Goal: Task Accomplishment & Management: Complete application form

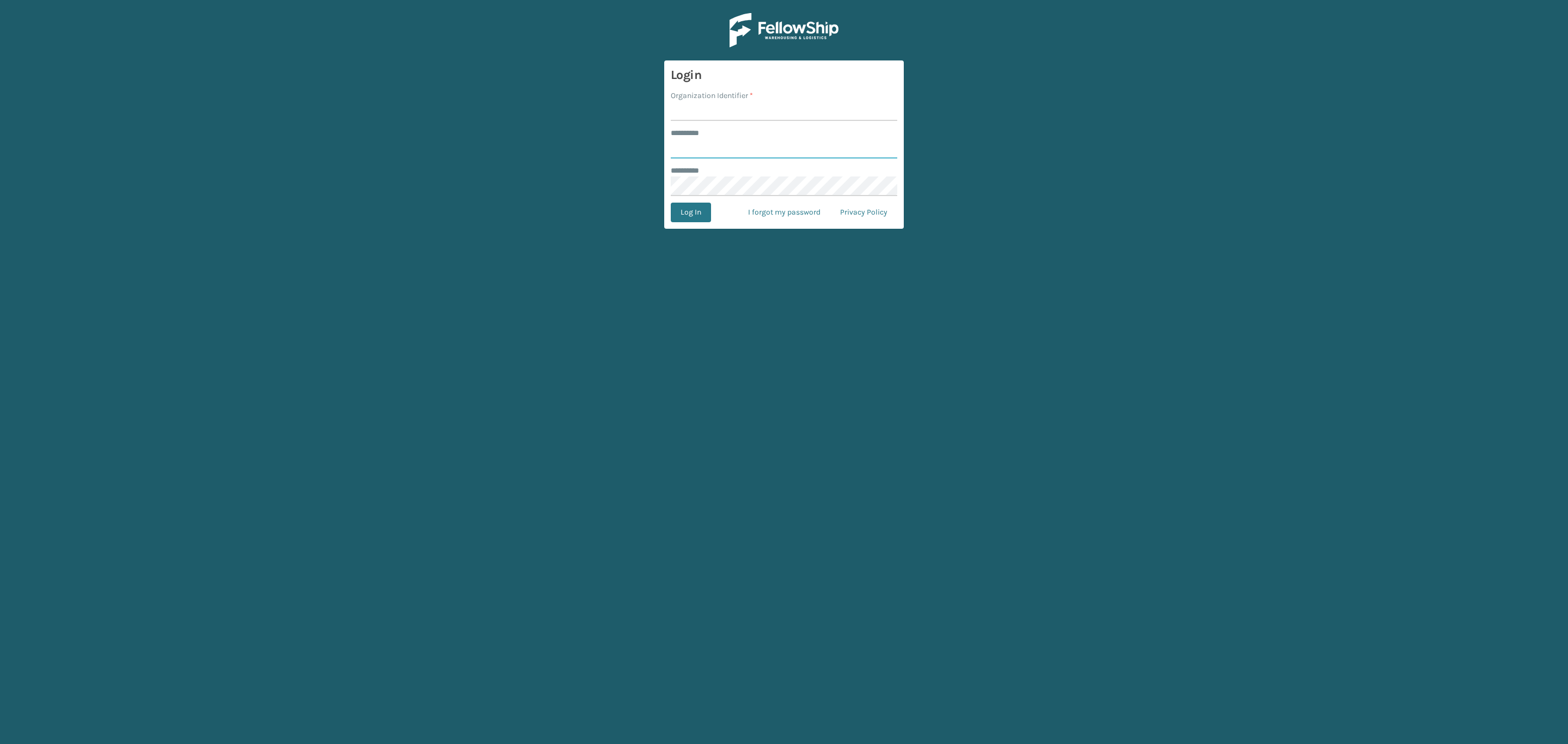
type input "*****"
drag, startPoint x: 683, startPoint y: 106, endPoint x: 725, endPoint y: 118, distance: 43.7
click at [683, 106] on input "Organization Identifier *" at bounding box center [784, 111] width 226 height 19
type input "SleepGeekz"
click at [699, 208] on button "Log In" at bounding box center [691, 212] width 40 height 19
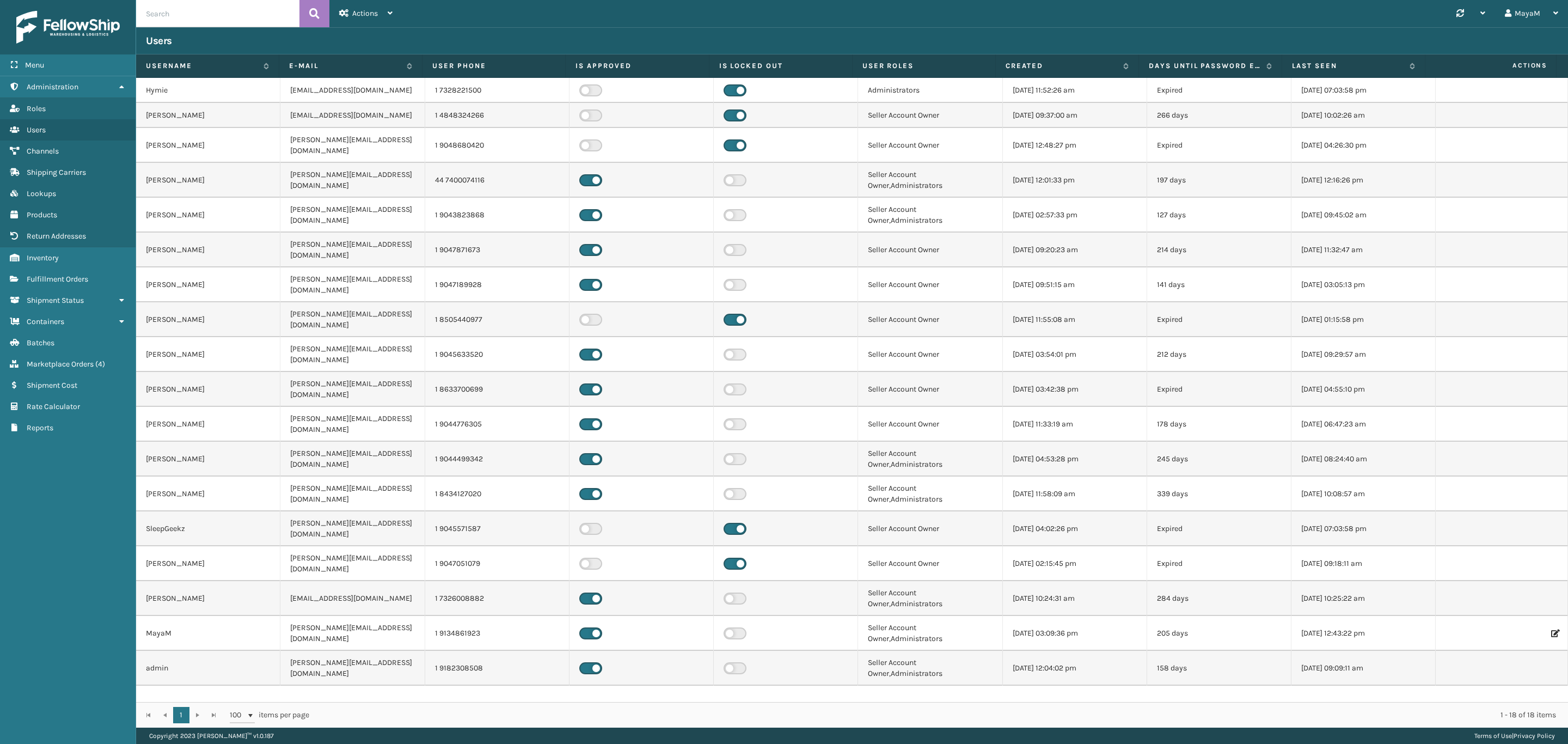
click at [180, 16] on input "text" at bounding box center [218, 13] width 163 height 27
paste input "SSLEGS-8IN-2IN-2IN"
type input "SSLEGS-8IN-2IN-2IN"
click at [56, 210] on span "Products" at bounding box center [42, 214] width 30 height 9
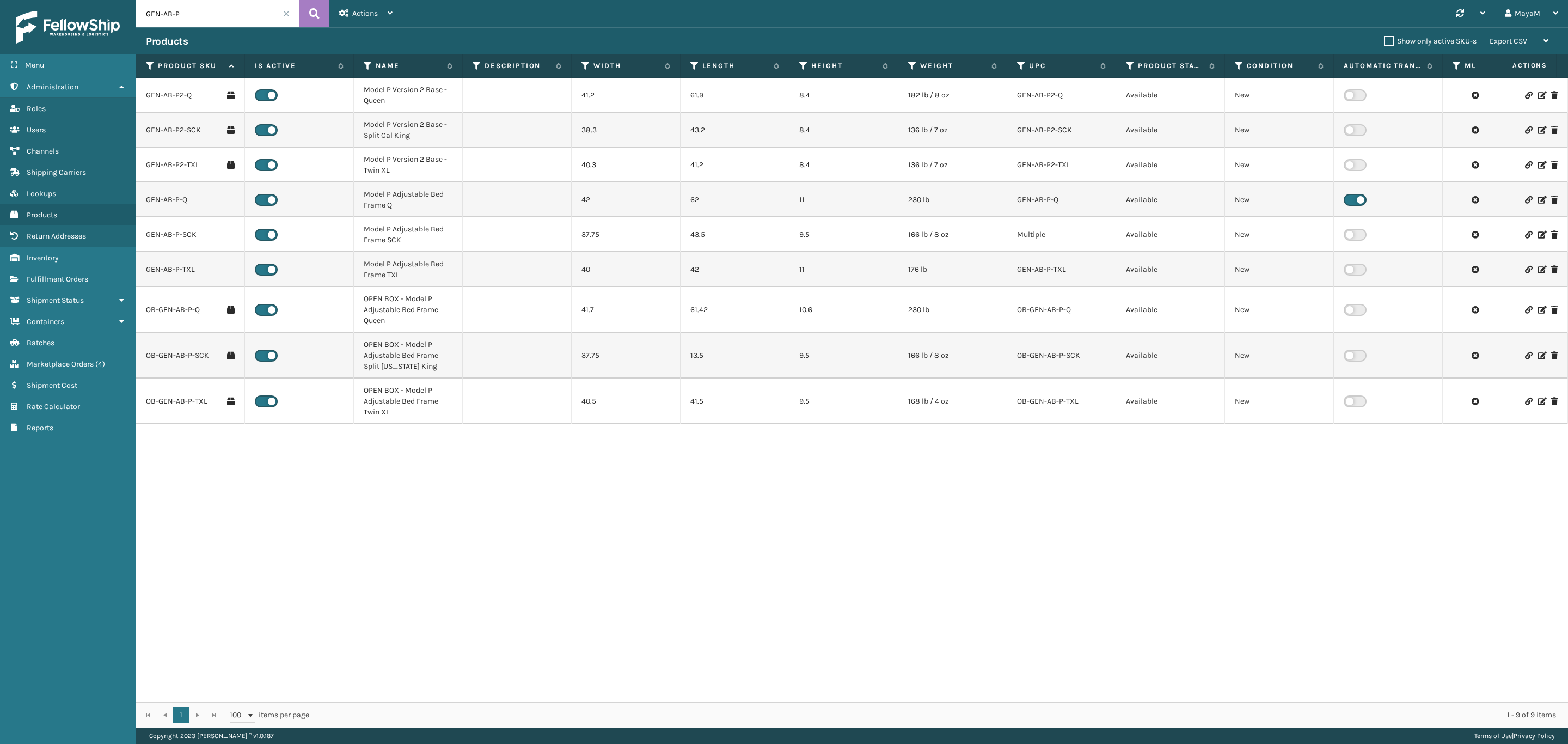
click at [180, 15] on input "GEN-AB-P" at bounding box center [218, 13] width 163 height 27
type input "8'"
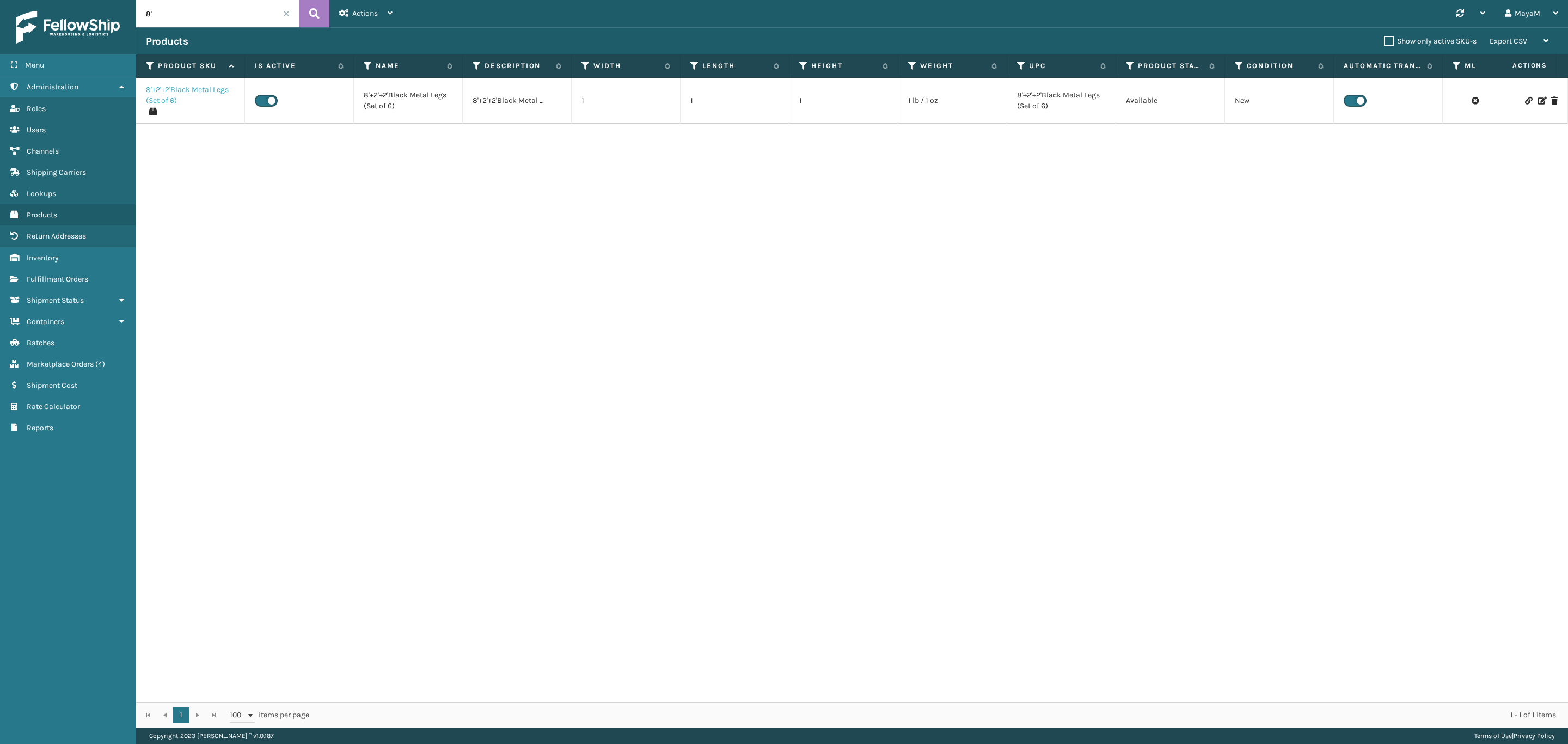
click at [185, 88] on link "8'+2'+2'Black Metal Legs (Set of 6)" at bounding box center [191, 96] width 89 height 22
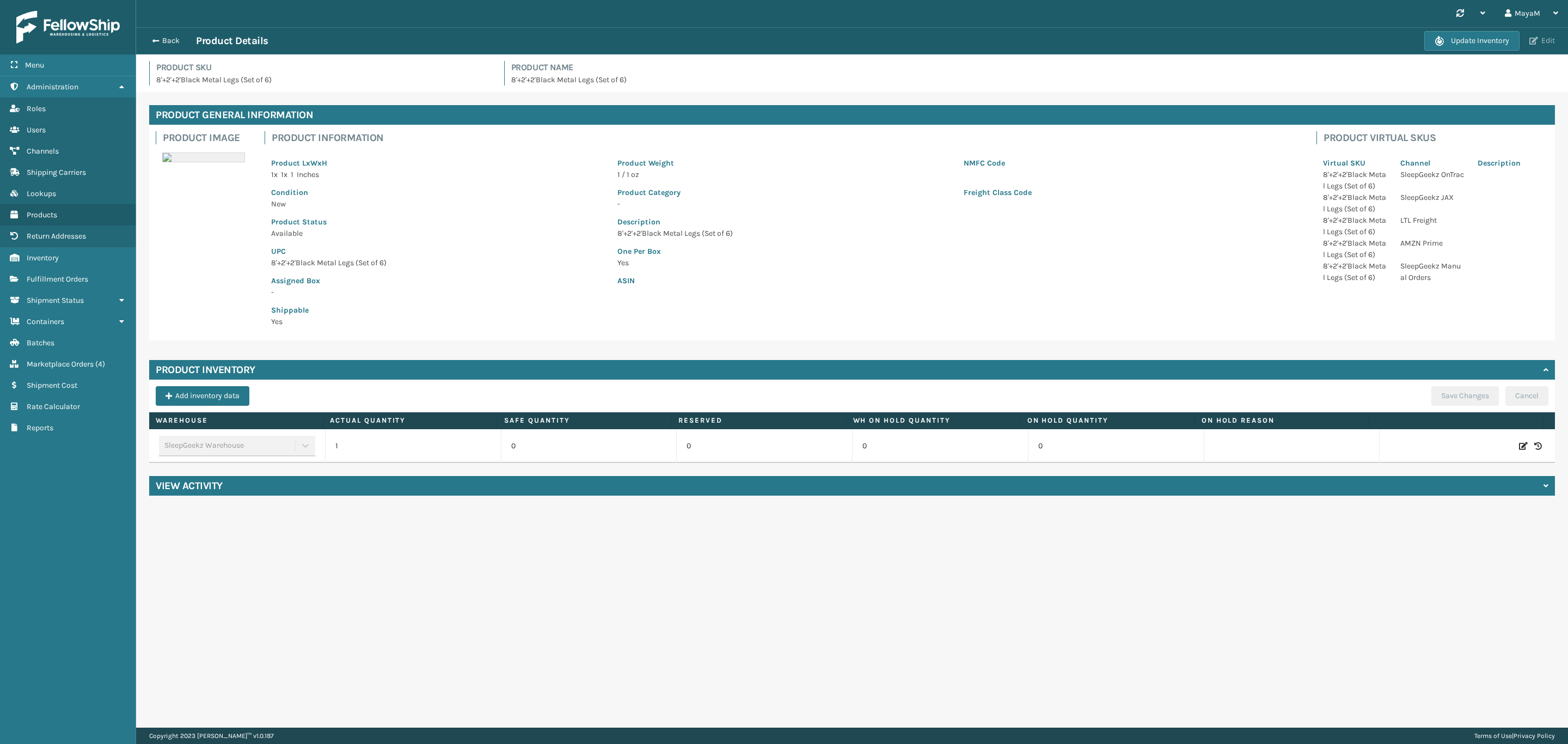
click at [1547, 43] on button "Edit" at bounding box center [1542, 41] width 32 height 10
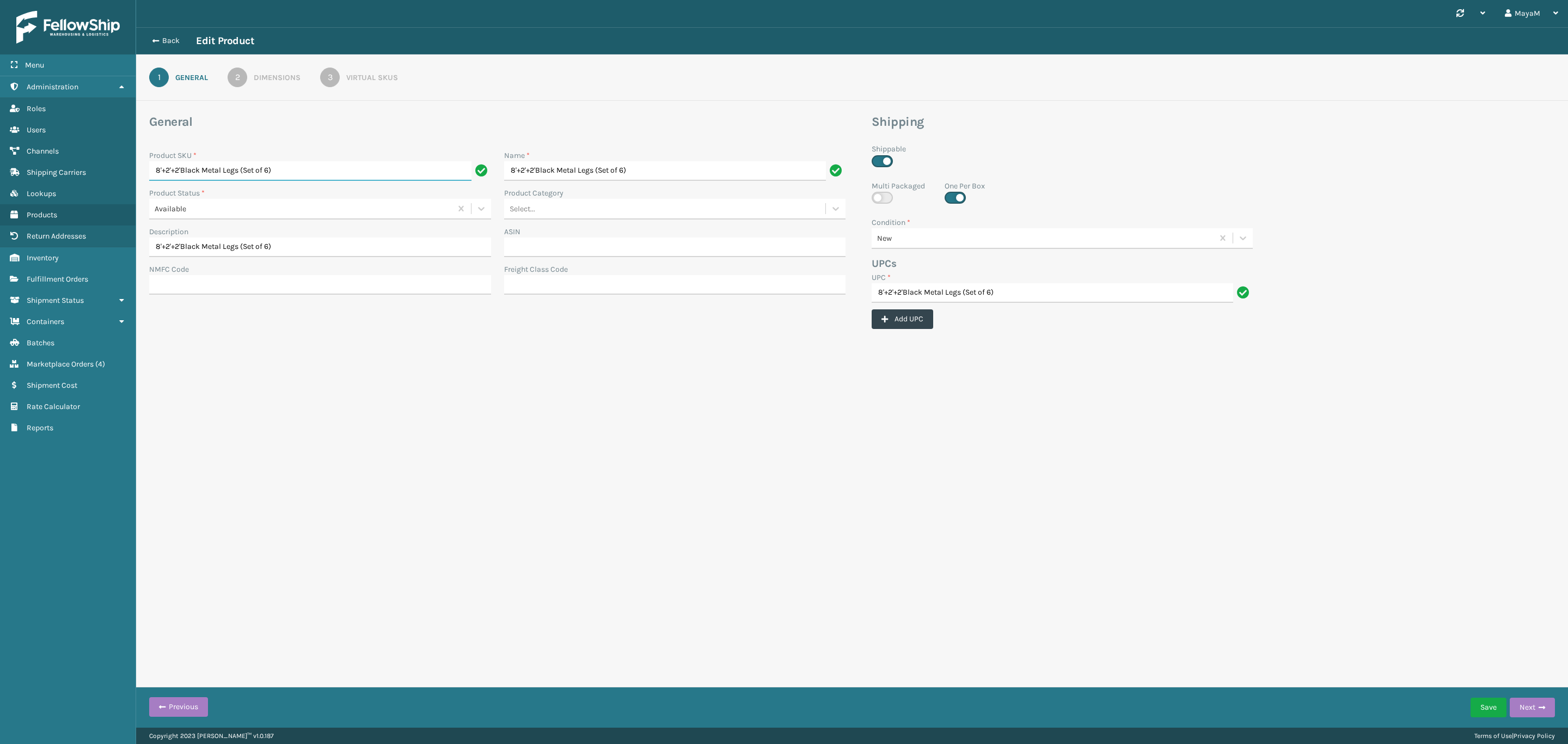
click at [390, 177] on input "8'+2'+2'Black Metal Legs (Set of 6)" at bounding box center [310, 171] width 323 height 19
paste input "SSLEGS-8IN-2IN-2IN"
type input "SSLEGS-8IN-2IN-2IN"
click at [861, 425] on div "Synchronise all channels MayaM Log Out Back Edit Product 1 General 2 Dimensions…" at bounding box center [852, 363] width 1432 height 728
click at [949, 301] on input "8'+2'+2'Black Metal Legs (Set of 6)" at bounding box center [1052, 293] width 362 height 19
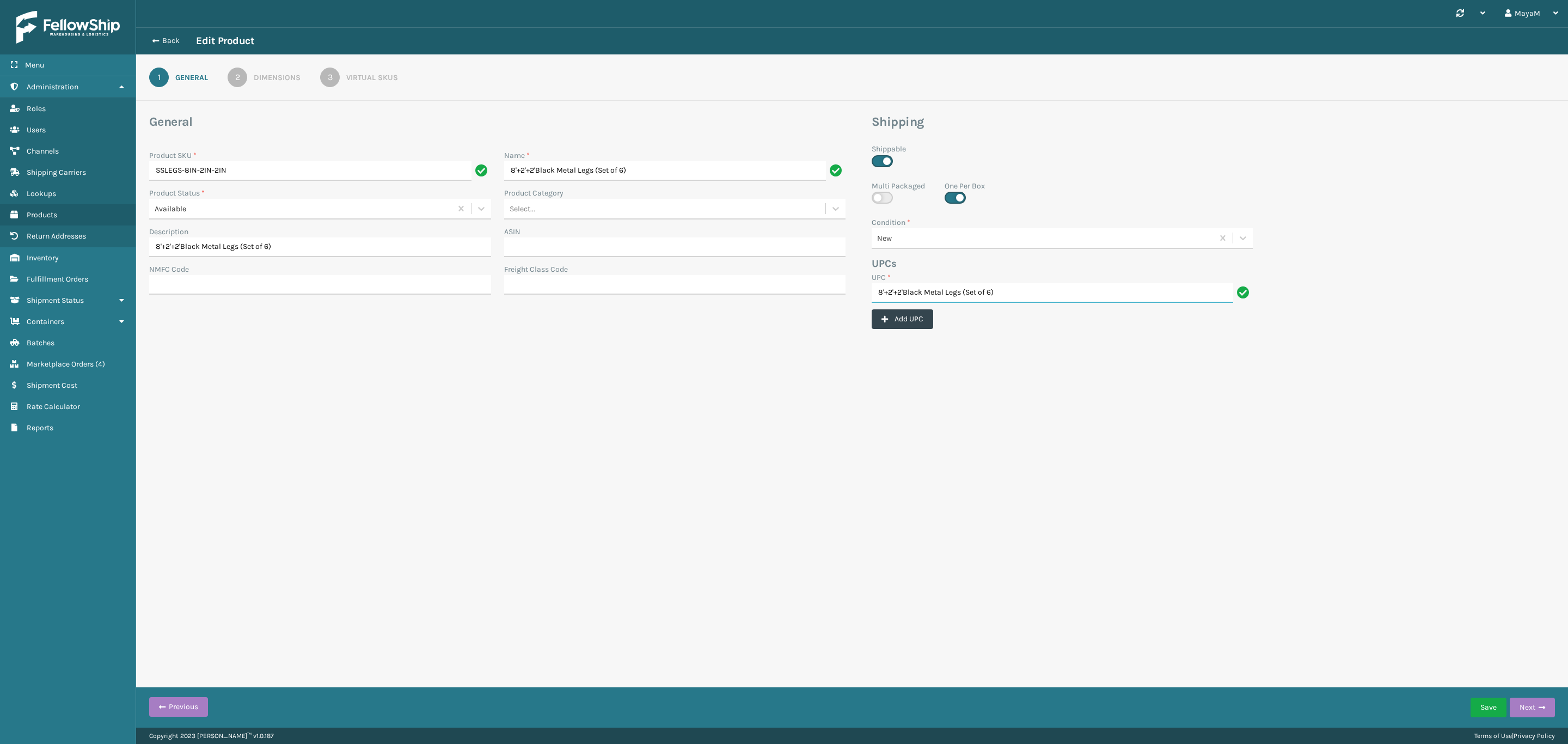
paste input "SSLEGS-8IN-2IN-2IN"
type input "SSLEGS-8IN-2IN-2IN"
click at [1488, 707] on button "Save" at bounding box center [1488, 707] width 36 height 19
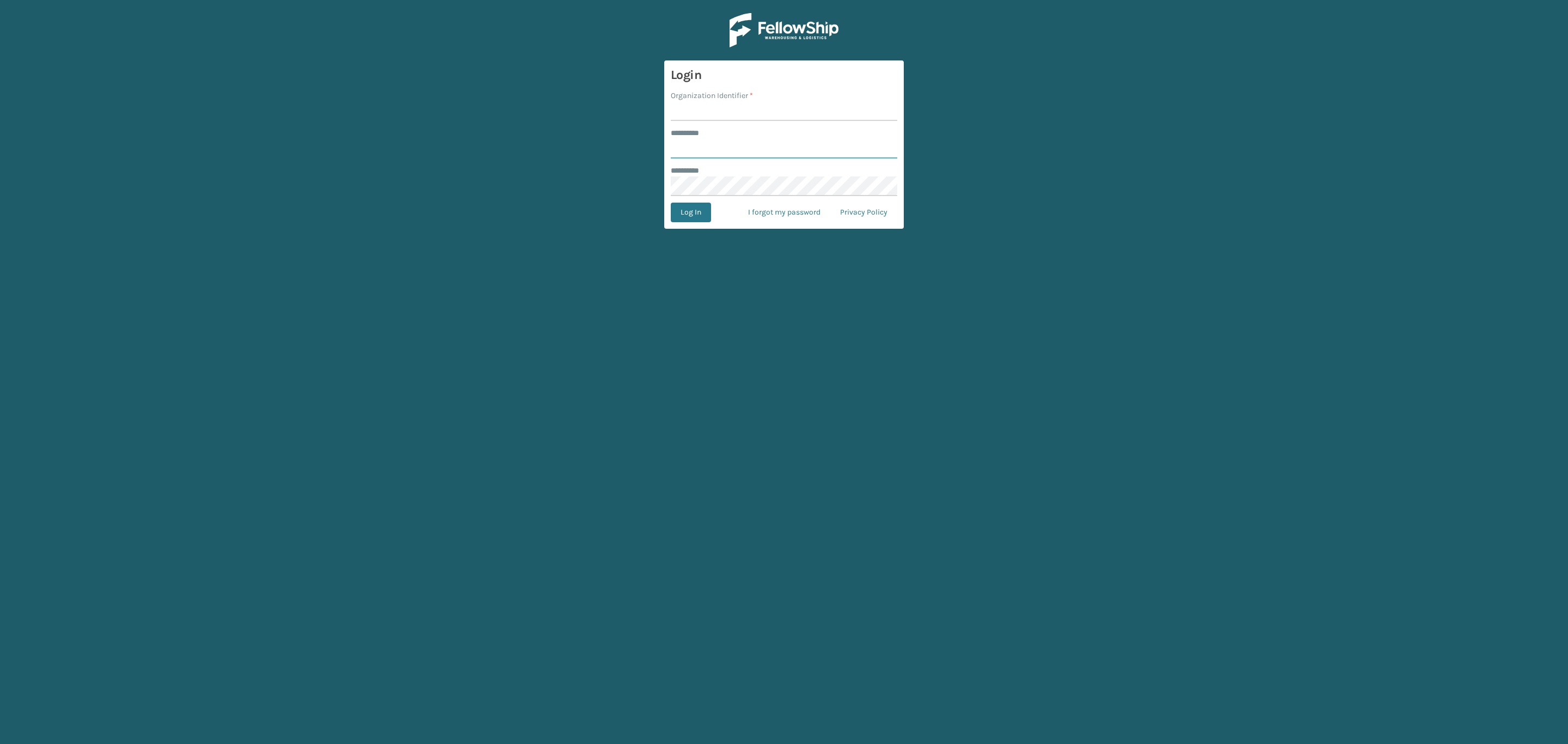
type input "*****"
click at [760, 116] on input "Organization Identifier *" at bounding box center [784, 111] width 226 height 19
type input "SleepGeekz"
click at [684, 216] on button "Log In" at bounding box center [691, 212] width 40 height 19
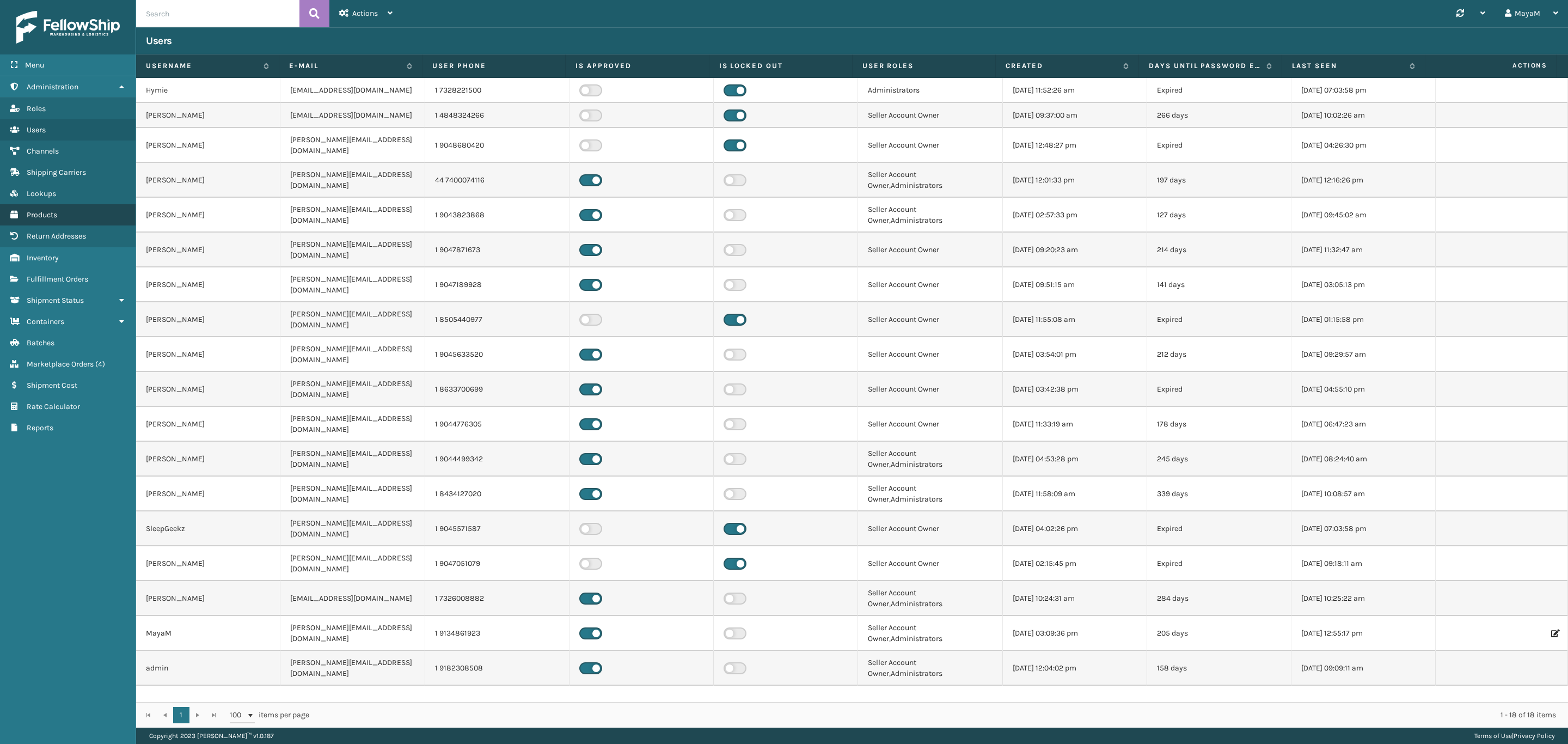
click at [46, 211] on span "Products" at bounding box center [42, 214] width 30 height 9
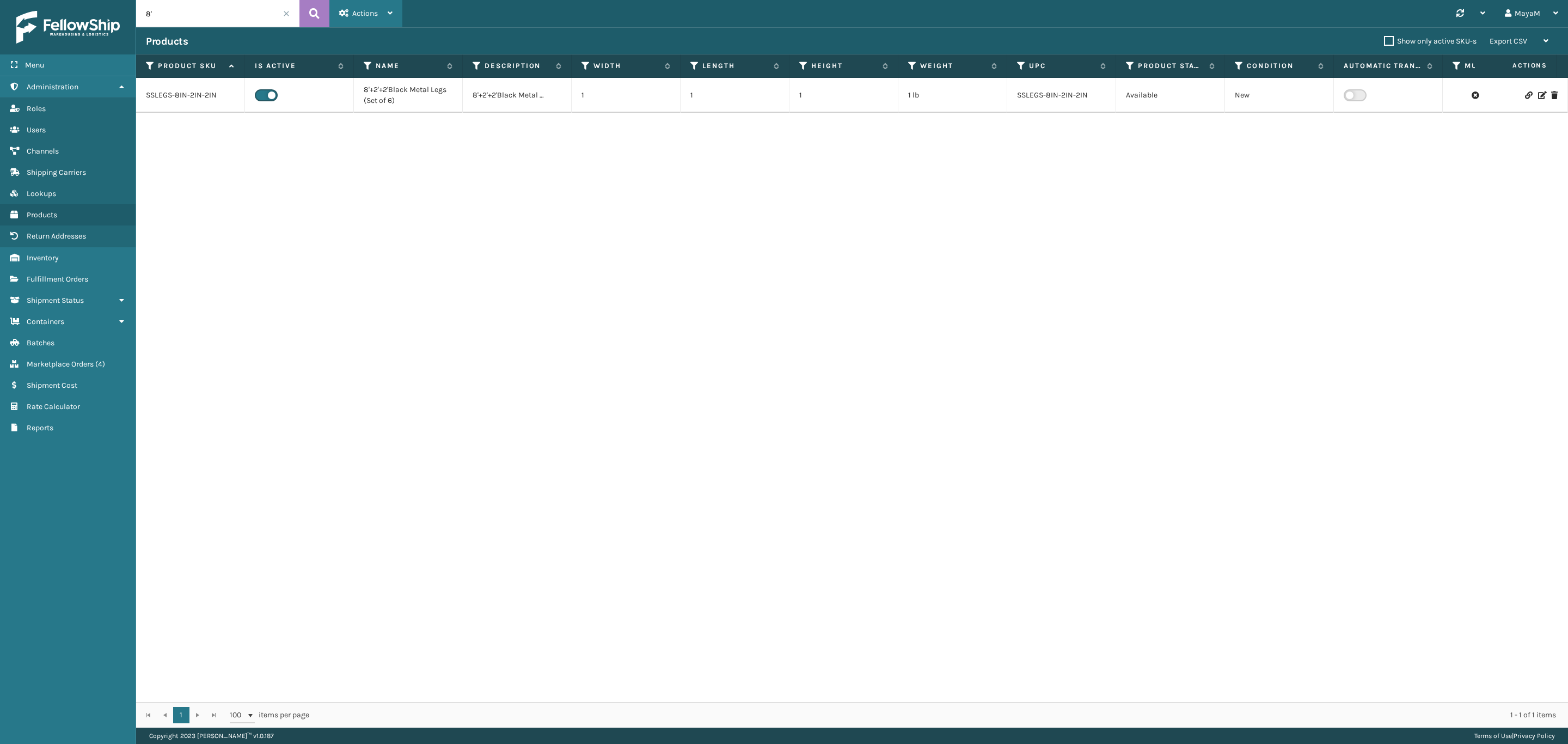
click at [377, 20] on div "Actions" at bounding box center [366, 13] width 54 height 27
click at [380, 34] on button "New Product" at bounding box center [403, 42] width 146 height 29
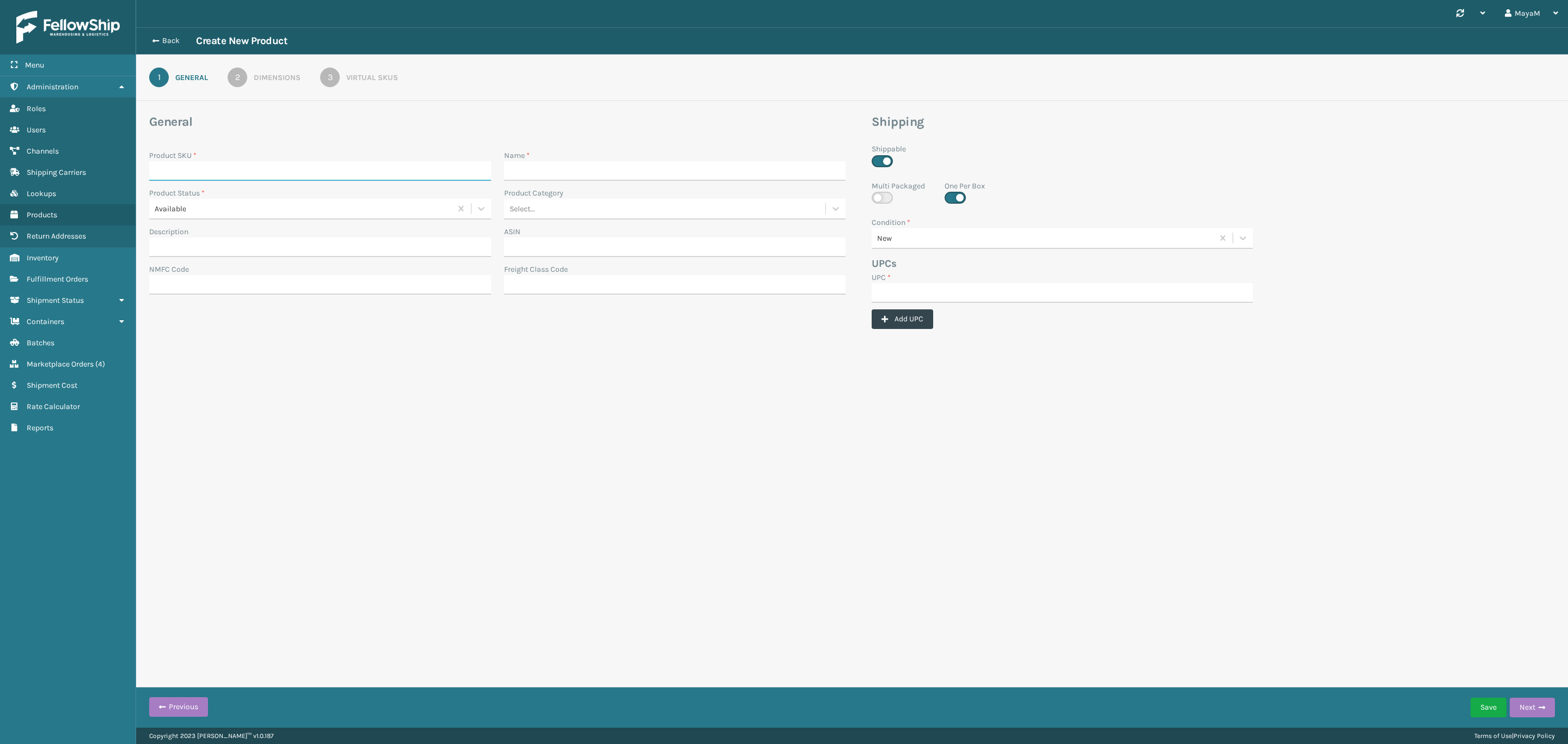
drag, startPoint x: 412, startPoint y: 170, endPoint x: 527, endPoint y: 195, distance: 117.7
click at [412, 170] on input "Product SKU *" at bounding box center [320, 171] width 342 height 19
paste input "GEN-HBBRKT-C2"
type input "GEN-HBBRKT-C2"
click at [1093, 293] on input "UPC *" at bounding box center [1062, 293] width 381 height 19
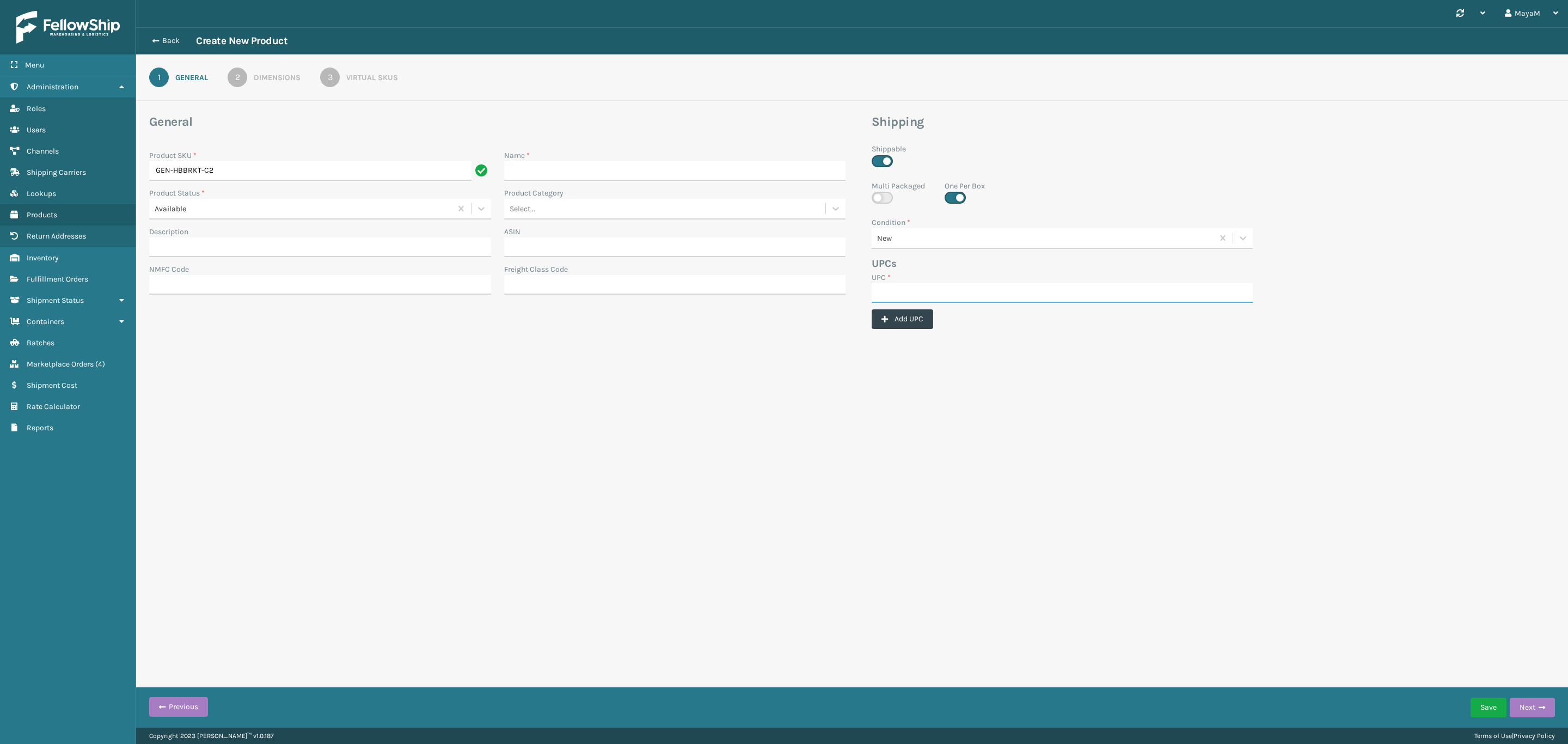
paste input "GEN-HBBRKT-C2"
type input "GEN-HBBRKT-C2"
click at [603, 174] on input "Name *" at bounding box center [675, 171] width 342 height 19
paste input "Headboard Brackets for Classic V2"
type input "Headboard Brackets for Classic V2"
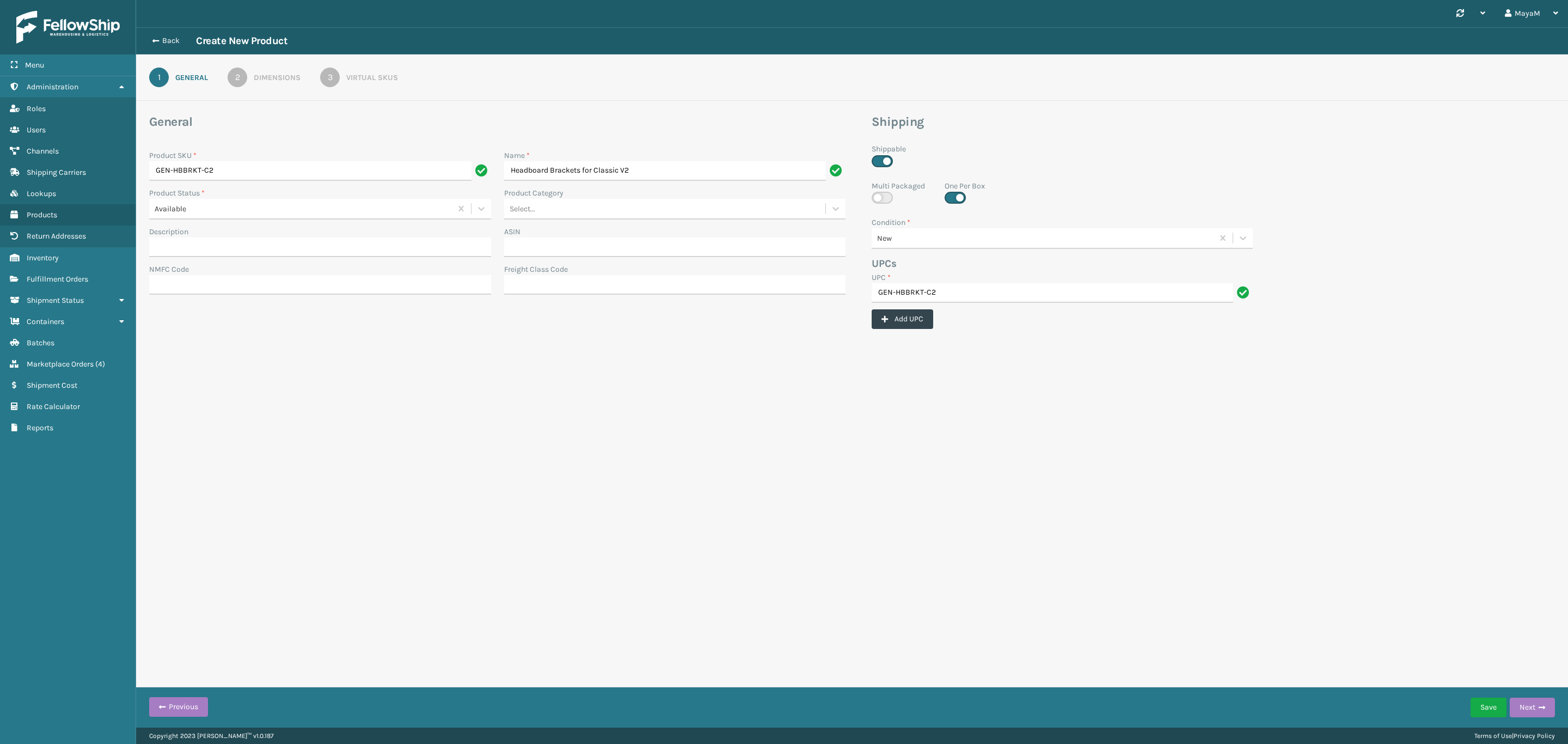
click at [961, 198] on label at bounding box center [955, 198] width 21 height 12
click at [951, 198] on input "checkbox" at bounding box center [948, 195] width 7 height 7
checkbox input "false"
click at [275, 75] on div "Dimensions" at bounding box center [277, 77] width 47 height 12
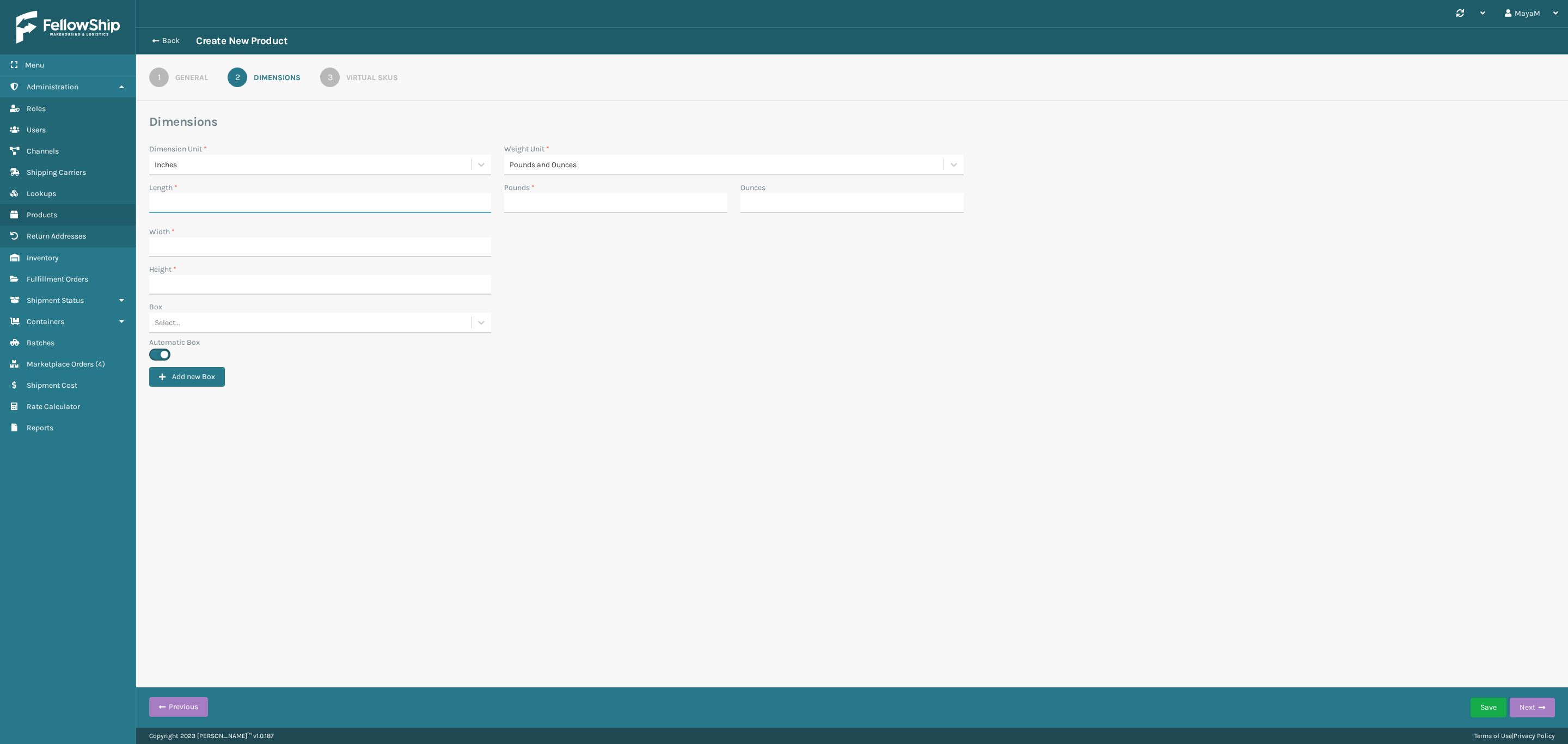
click at [169, 198] on input "Length *" at bounding box center [320, 203] width 342 height 19
type input "15"
type input "7"
type input "5.25"
type input "3.5"
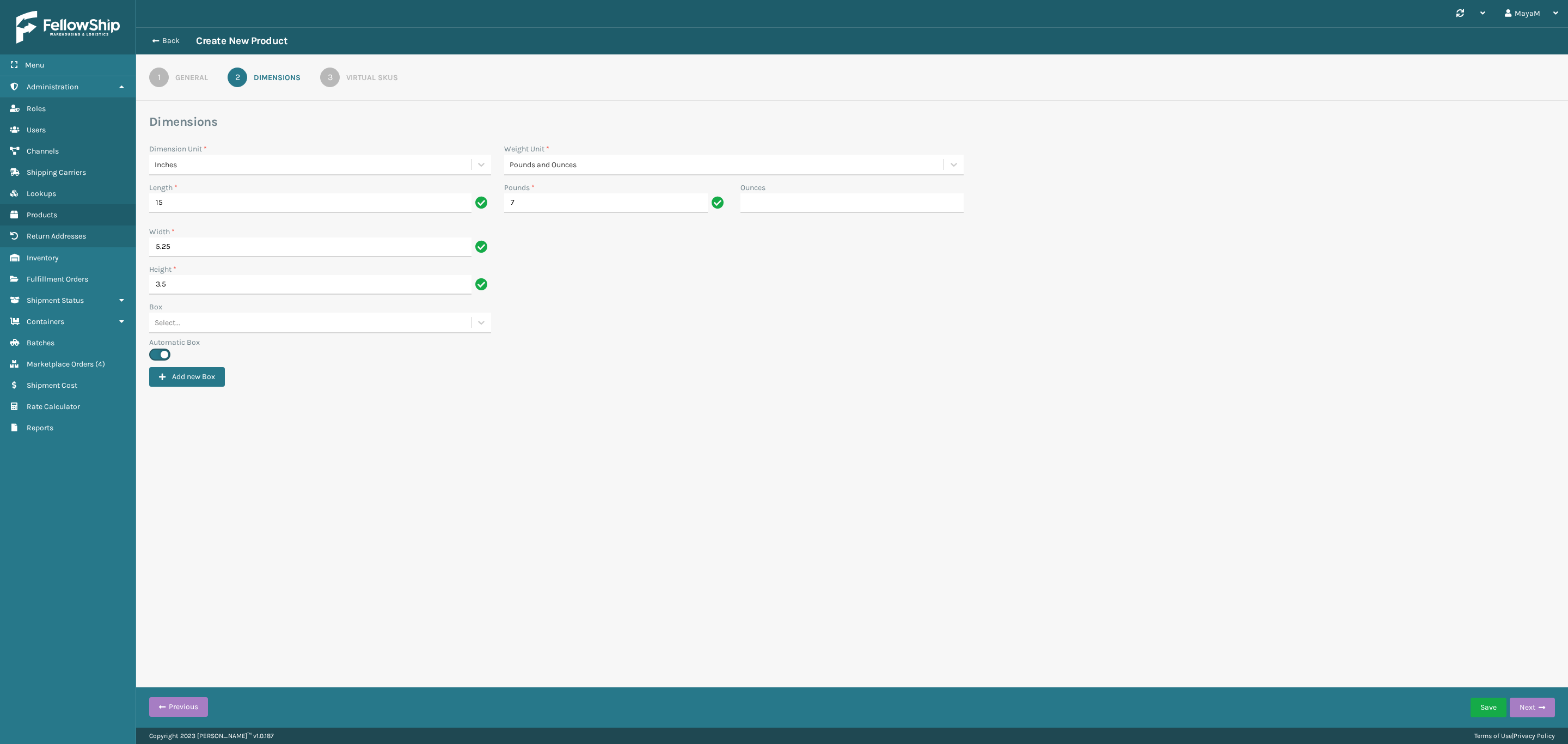
click at [425, 466] on div "Synchronise all channels MayaM Log Out Back Create New Product 1 General 2 Dime…" at bounding box center [852, 363] width 1432 height 728
click at [351, 72] on div "Virtual SKUs" at bounding box center [372, 77] width 52 height 12
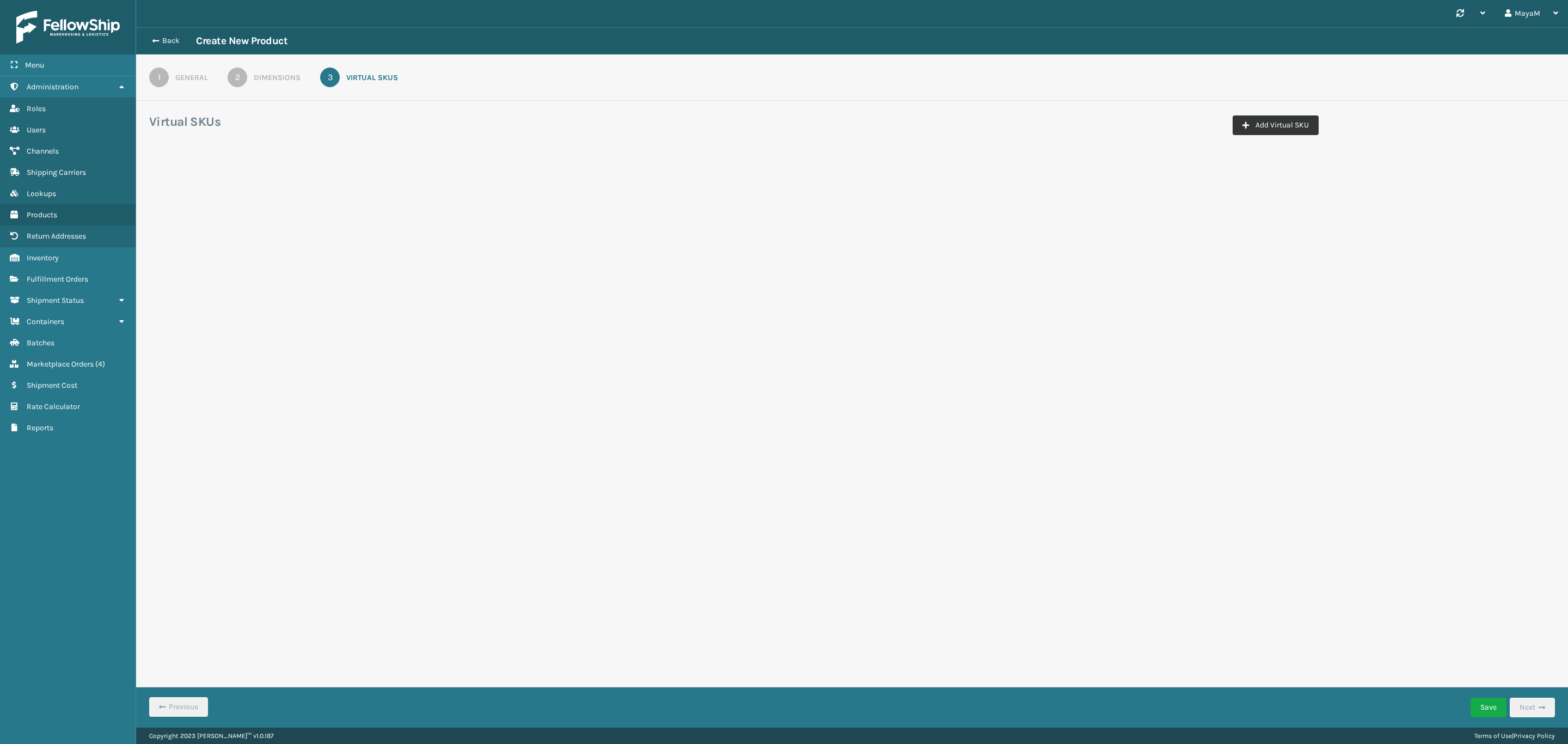
click at [1294, 116] on button "Add Virtual SKU" at bounding box center [1275, 125] width 86 height 19
click at [1255, 127] on button "Add Virtual SKU" at bounding box center [1275, 125] width 86 height 19
click at [1255, 127] on button "Add Virtual SKU" at bounding box center [1275, 125] width 86 height 19
click at [180, 199] on input "Virtual SKU *" at bounding box center [247, 191] width 182 height 19
paste input "GEN-HBBRKT-C2"
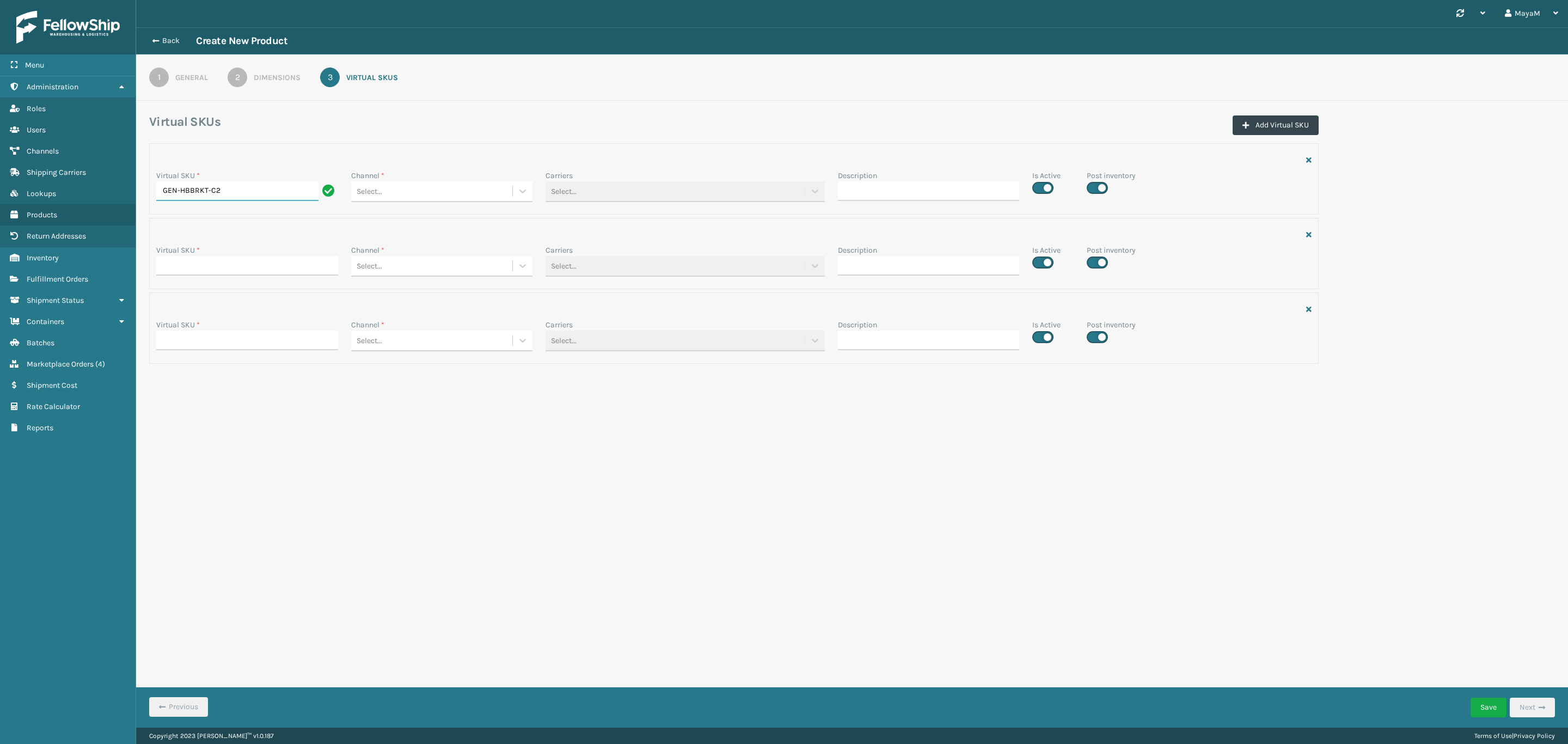
type input "GEN-HBBRKT-C2"
click at [166, 262] on input "Virtual SKU *" at bounding box center [247, 265] width 182 height 19
paste input "GEN-HBBRKT-C2"
type input "GEN-HBBRKT-C2"
click at [205, 343] on input "Virtual SKU *" at bounding box center [247, 340] width 182 height 19
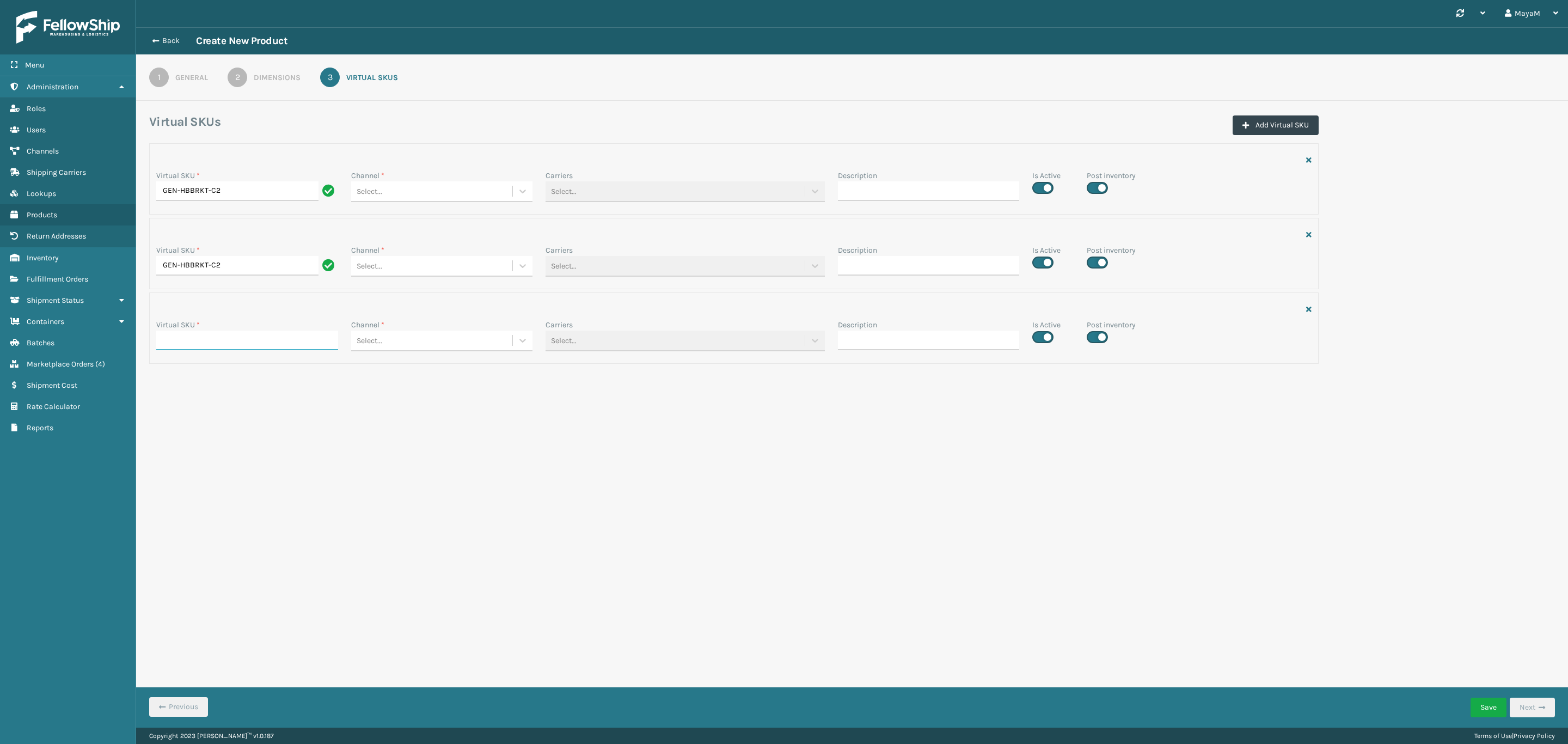
paste input "GEN-HBBRKT-C2"
type input "GEN-HBBRKT-C2"
click at [526, 194] on icon at bounding box center [523, 191] width 11 height 11
click at [425, 331] on div "SleepGeekz Manual Orders" at bounding box center [442, 339] width 182 height 20
click at [515, 272] on div at bounding box center [523, 265] width 19 height 19
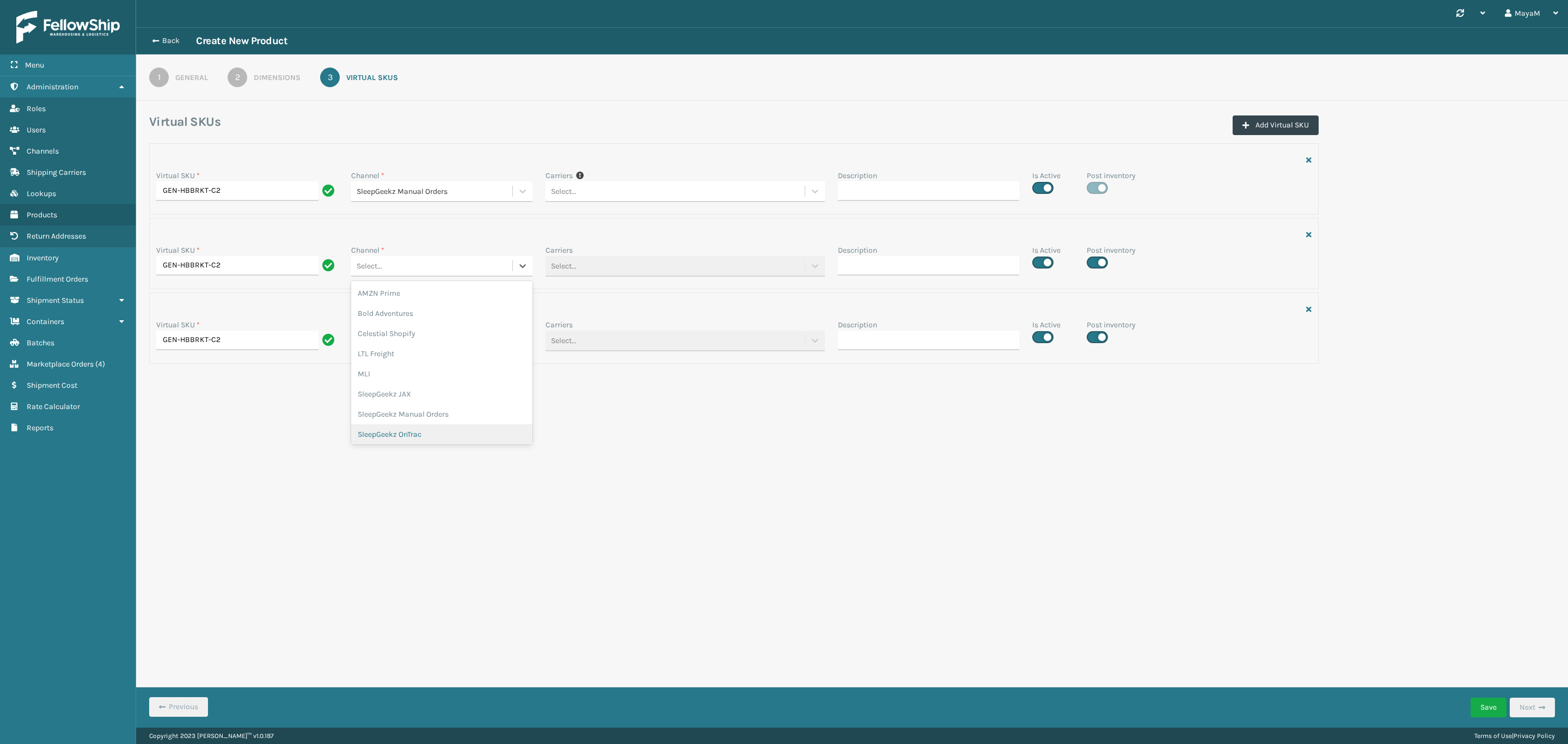
click at [413, 429] on div "SleepGeekz OnTrac" at bounding box center [442, 434] width 182 height 20
click at [521, 335] on div at bounding box center [523, 340] width 19 height 19
click at [435, 490] on div "SleepGeekz Shopify" at bounding box center [442, 486] width 182 height 20
click at [1493, 713] on button "Save" at bounding box center [1488, 707] width 36 height 19
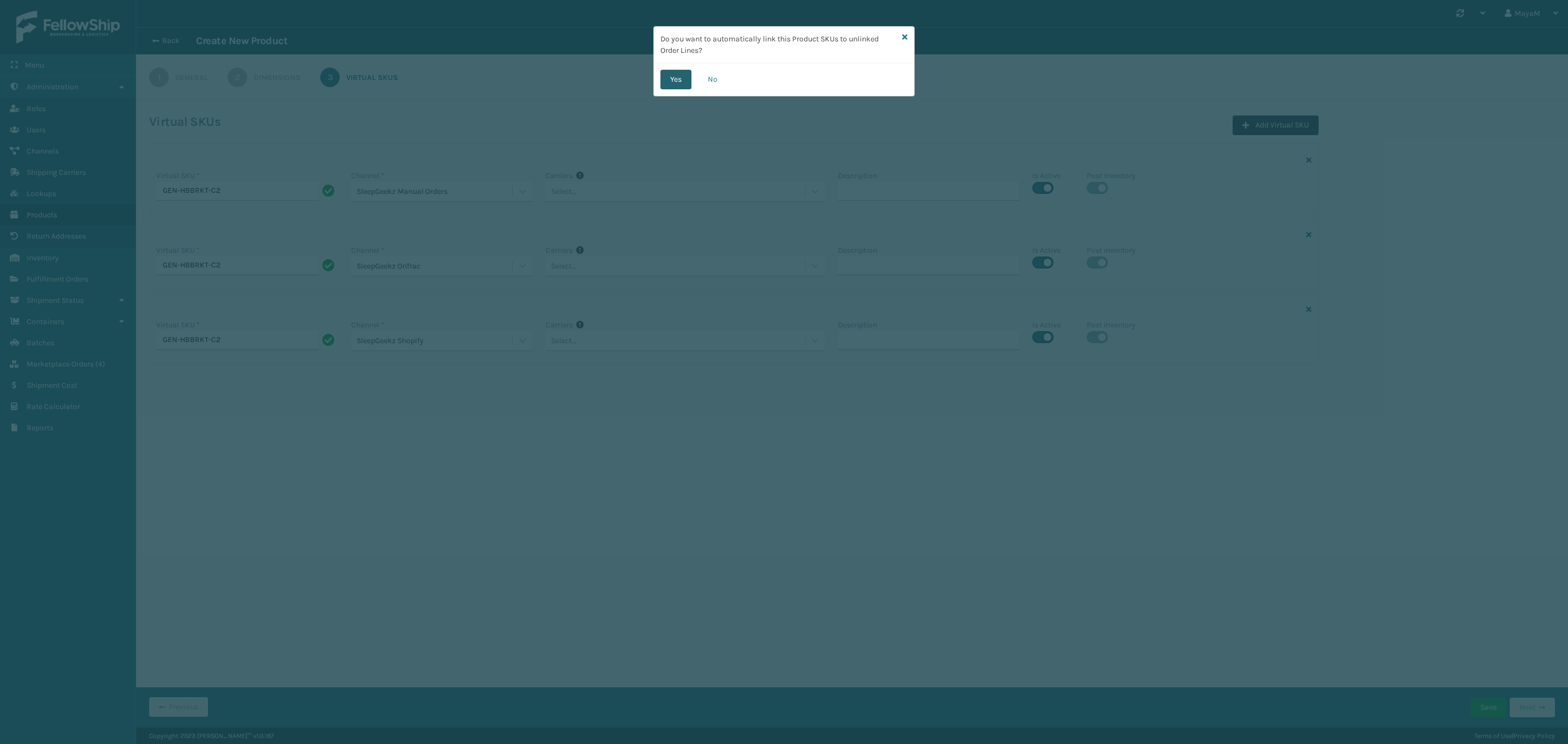
click at [670, 83] on button "Yes" at bounding box center [676, 79] width 31 height 19
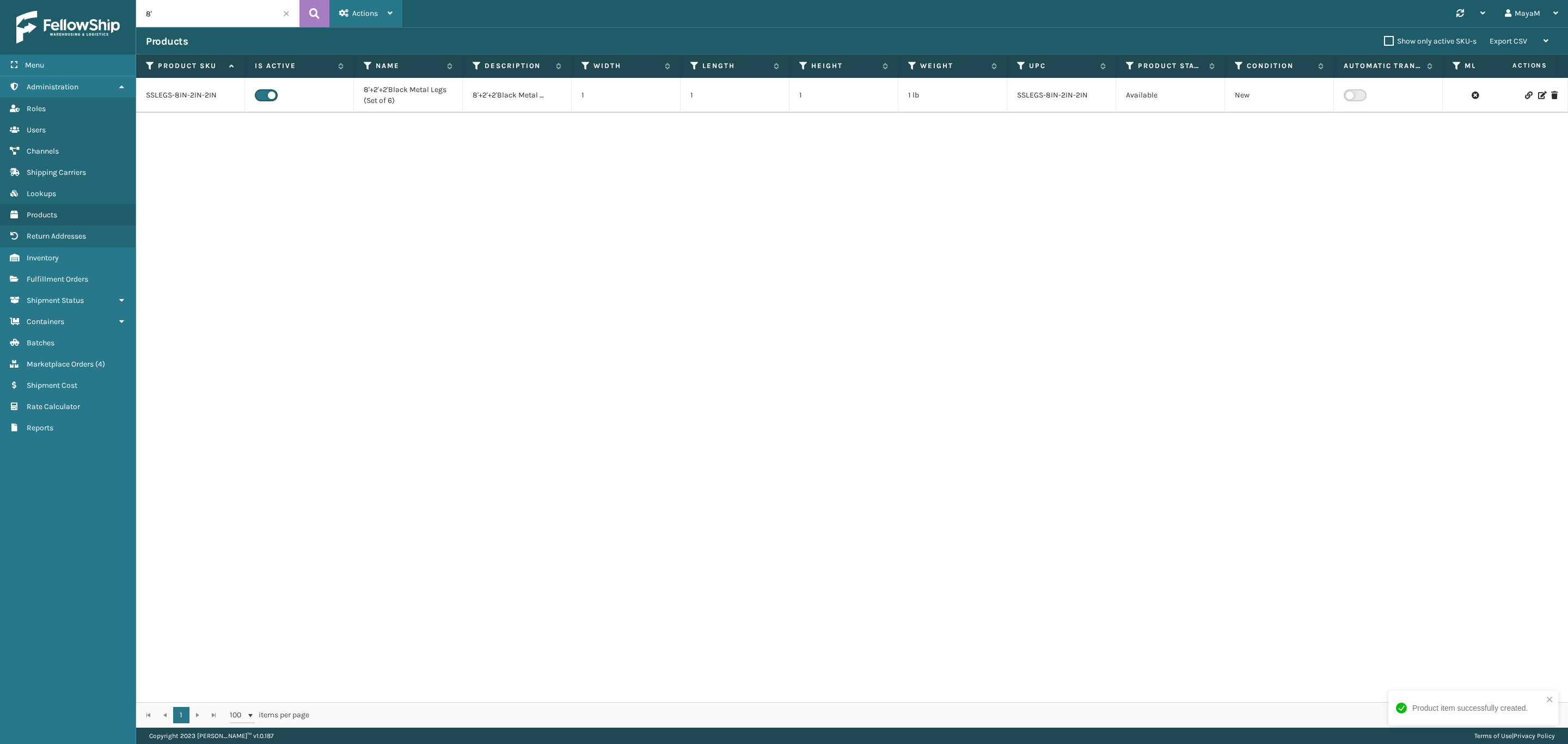
click at [363, 18] on div "Actions" at bounding box center [366, 13] width 54 height 27
click at [373, 46] on button "New Product" at bounding box center [403, 42] width 146 height 29
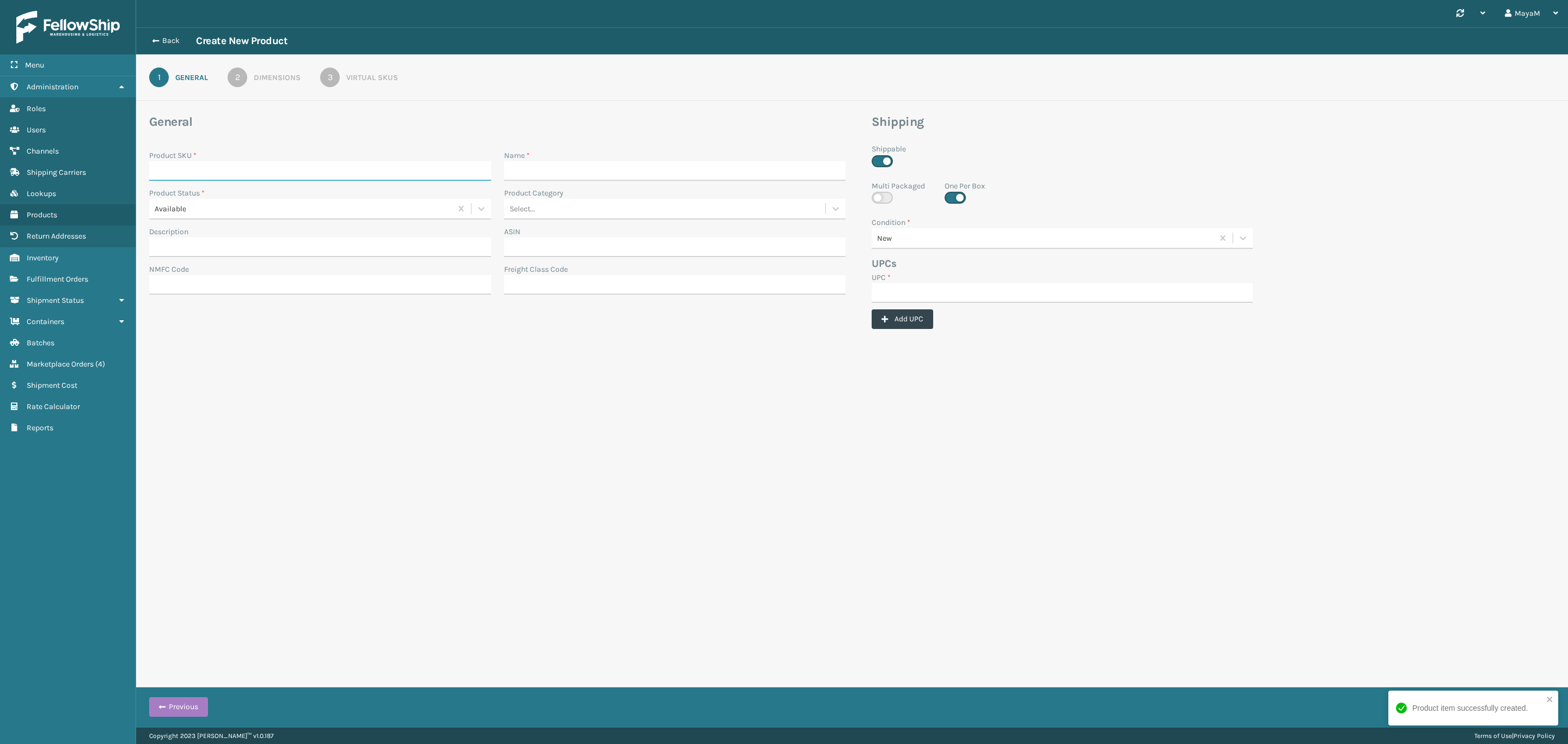
click at [296, 170] on input "Product SKU *" at bounding box center [320, 171] width 342 height 19
paste input "GEN-HBBRKT-P2"
type input "GEN-HBBRKT-P2"
click at [600, 163] on input "Name *" at bounding box center [675, 171] width 342 height 19
paste input "Headboard Brackets for Platinum V2"
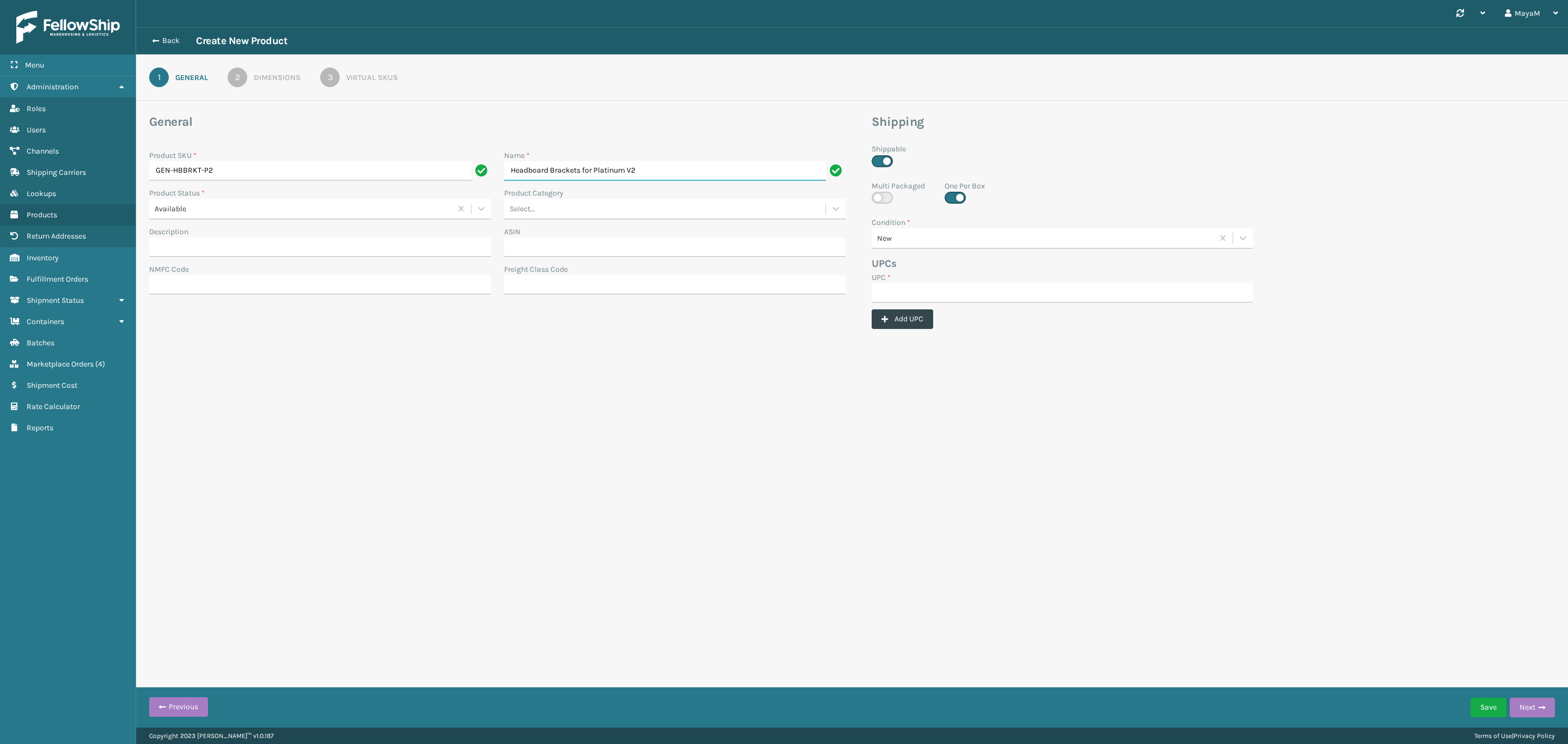
type input "Headboard Brackets for Platinum V2"
click at [256, 156] on div "Product SKU *" at bounding box center [320, 155] width 342 height 12
click at [249, 162] on input "GEN-HBBRKT-P2" at bounding box center [310, 171] width 323 height 19
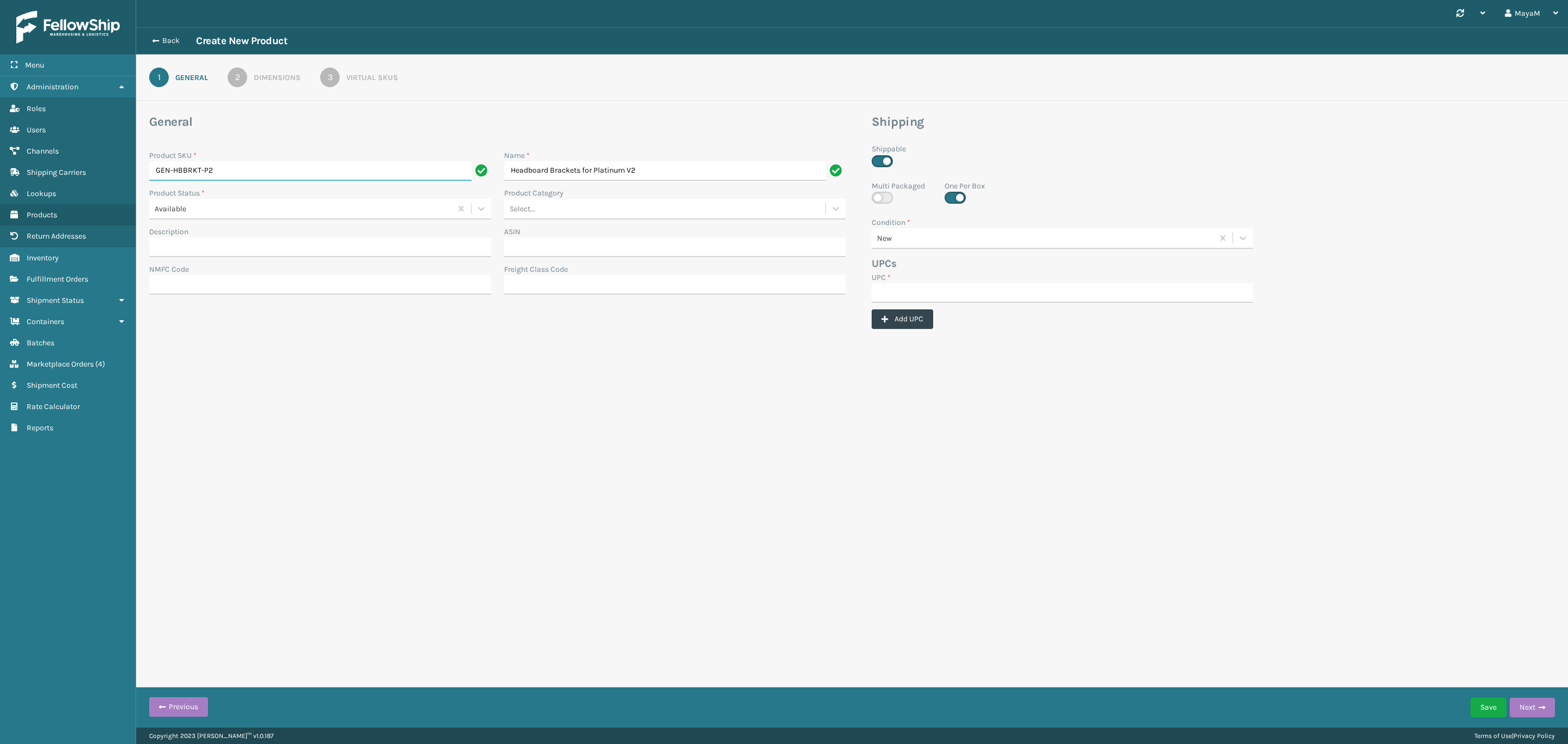
click at [249, 162] on input "GEN-HBBRKT-P2" at bounding box center [310, 171] width 323 height 19
click at [968, 281] on div "UPC *" at bounding box center [1062, 277] width 381 height 12
click at [964, 290] on input "UPC *" at bounding box center [1062, 293] width 381 height 19
paste input "GEN-HBBRKT-P2"
type input "GEN-HBBRKT-P2"
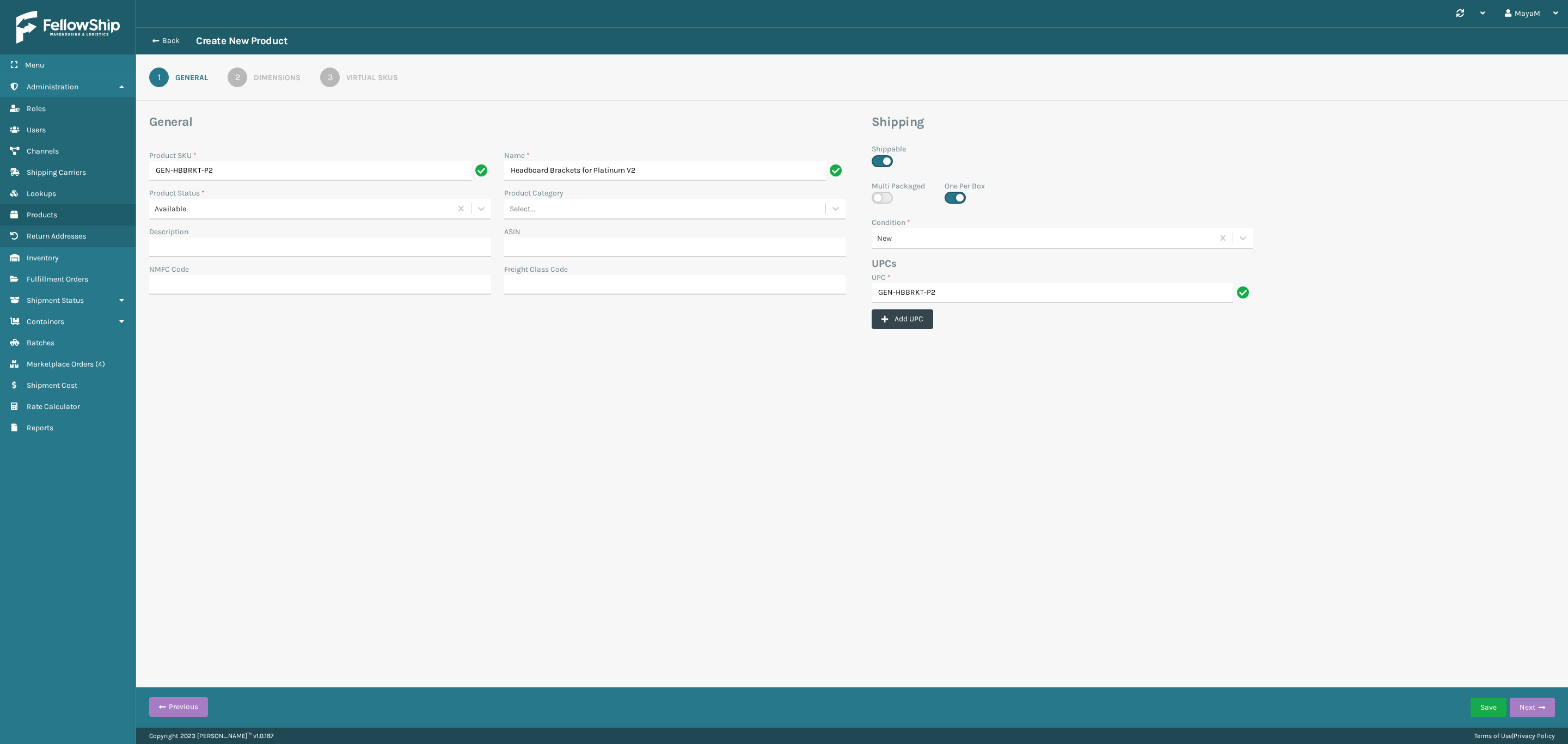
click at [959, 199] on label at bounding box center [955, 198] width 21 height 12
click at [951, 198] on input "checkbox" at bounding box center [948, 195] width 7 height 7
checkbox input "false"
click at [1545, 706] on button "Next" at bounding box center [1532, 707] width 45 height 19
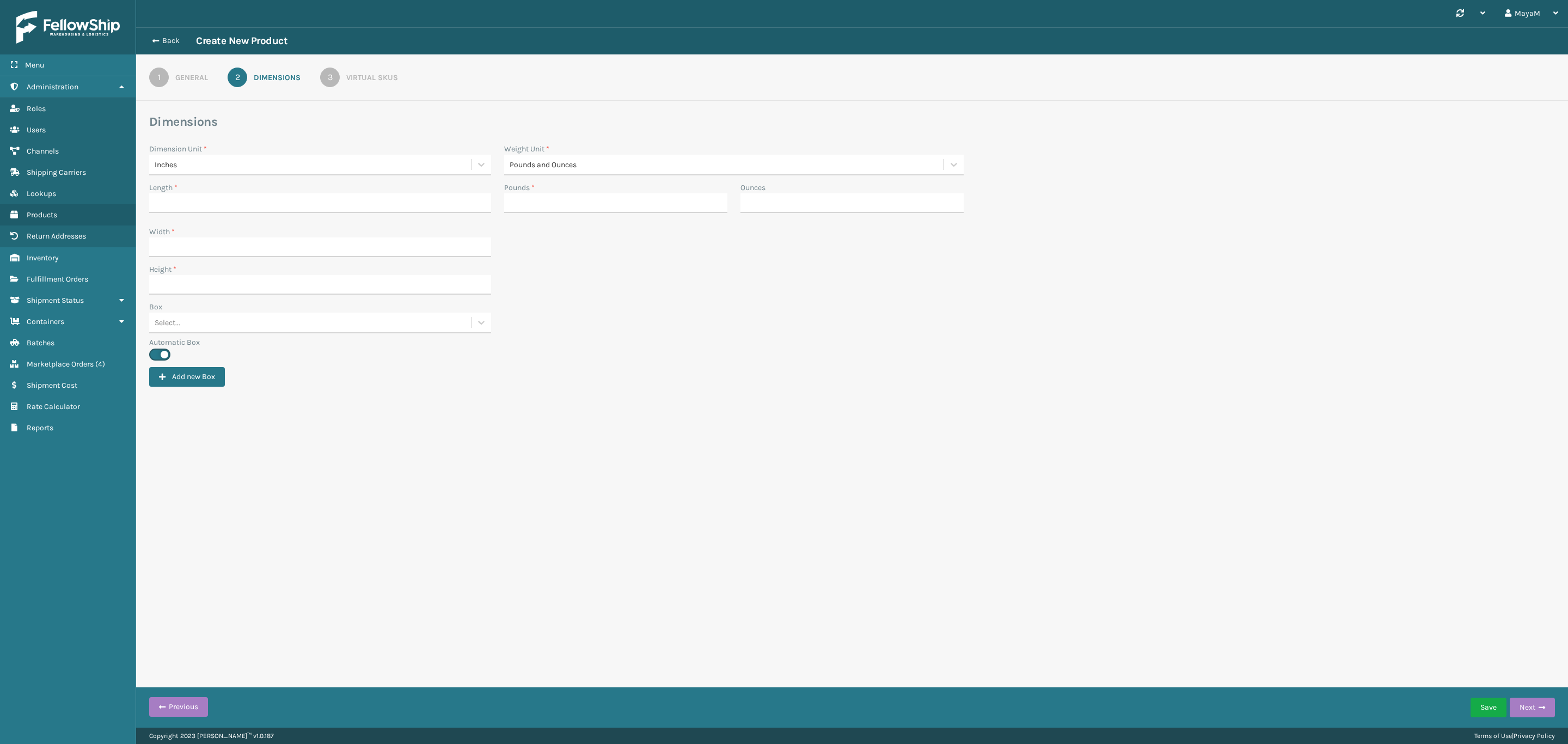
click at [306, 185] on div "Length *" at bounding box center [320, 188] width 342 height 12
click at [303, 192] on div "Length *" at bounding box center [320, 188] width 342 height 12
click at [262, 208] on input "Length *" at bounding box center [320, 203] width 342 height 19
type input "15.25"
type input "6"
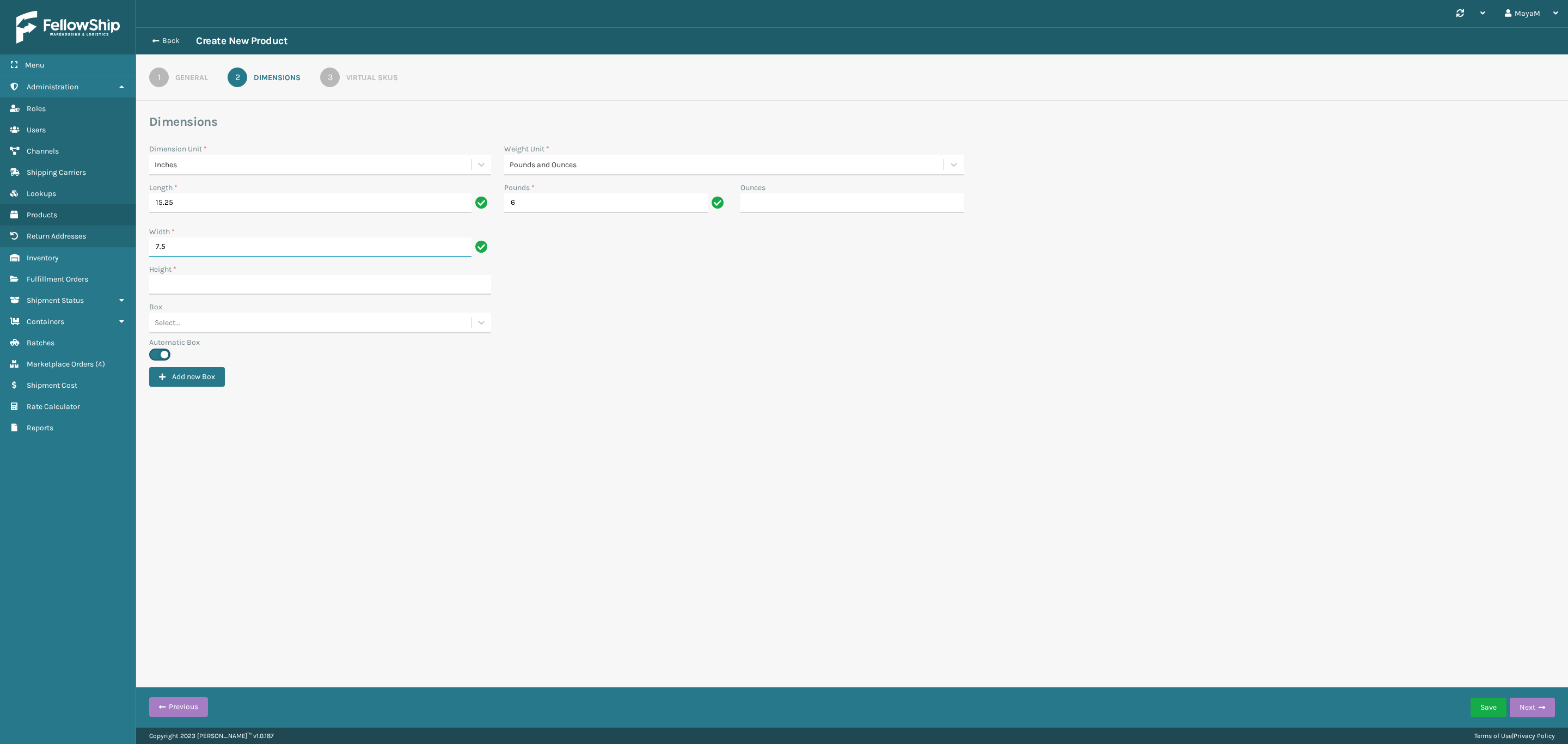
type input "7.5"
type input "3.25"
click at [371, 77] on div "Virtual SKUs" at bounding box center [372, 77] width 52 height 12
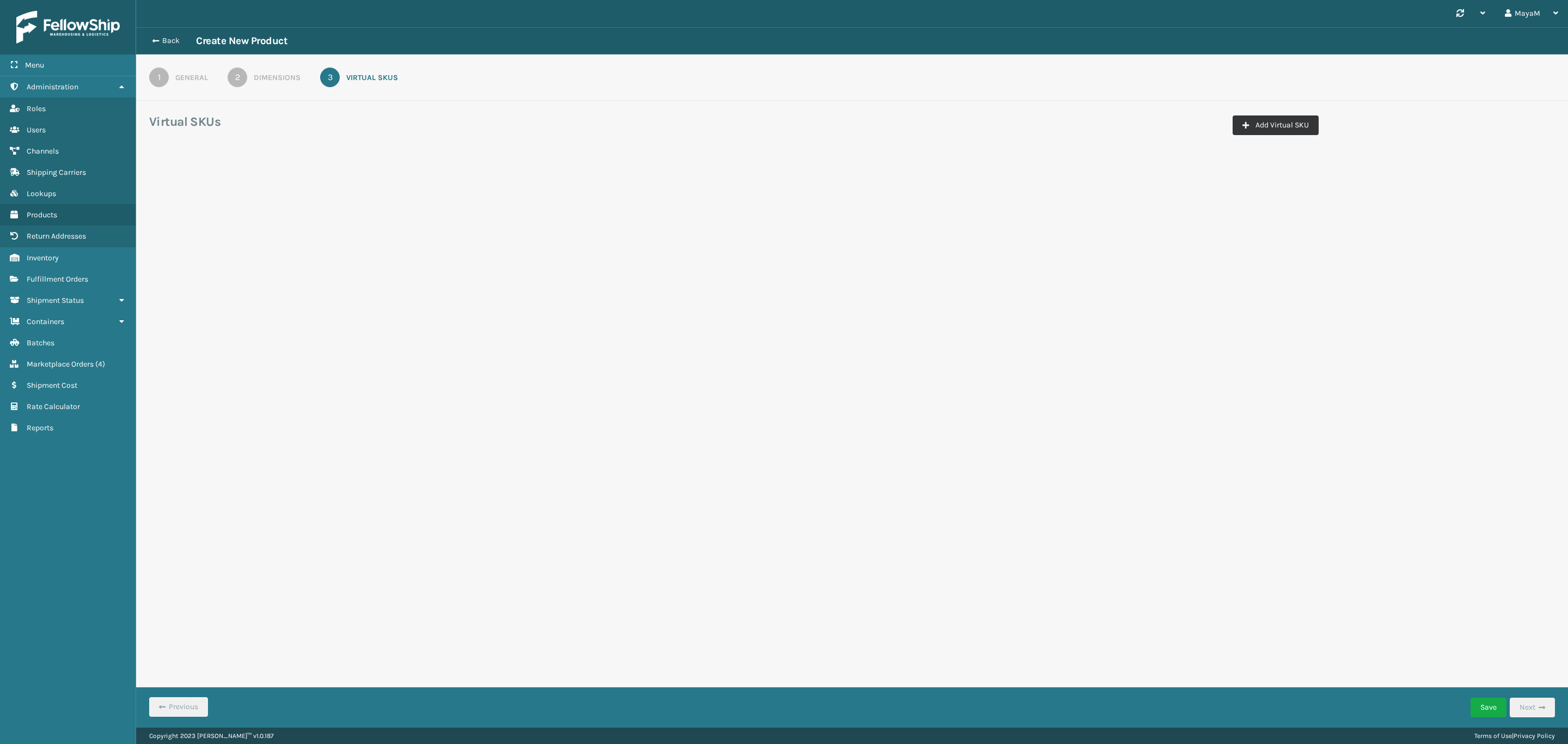
click at [1274, 127] on button "Add Virtual SKU" at bounding box center [1275, 125] width 86 height 19
click at [1273, 127] on button "Add Virtual SKU" at bounding box center [1275, 125] width 86 height 19
click at [192, 194] on input "Virtual SKU *" at bounding box center [247, 191] width 182 height 19
paste input "GEN-HBBRKT-P2"
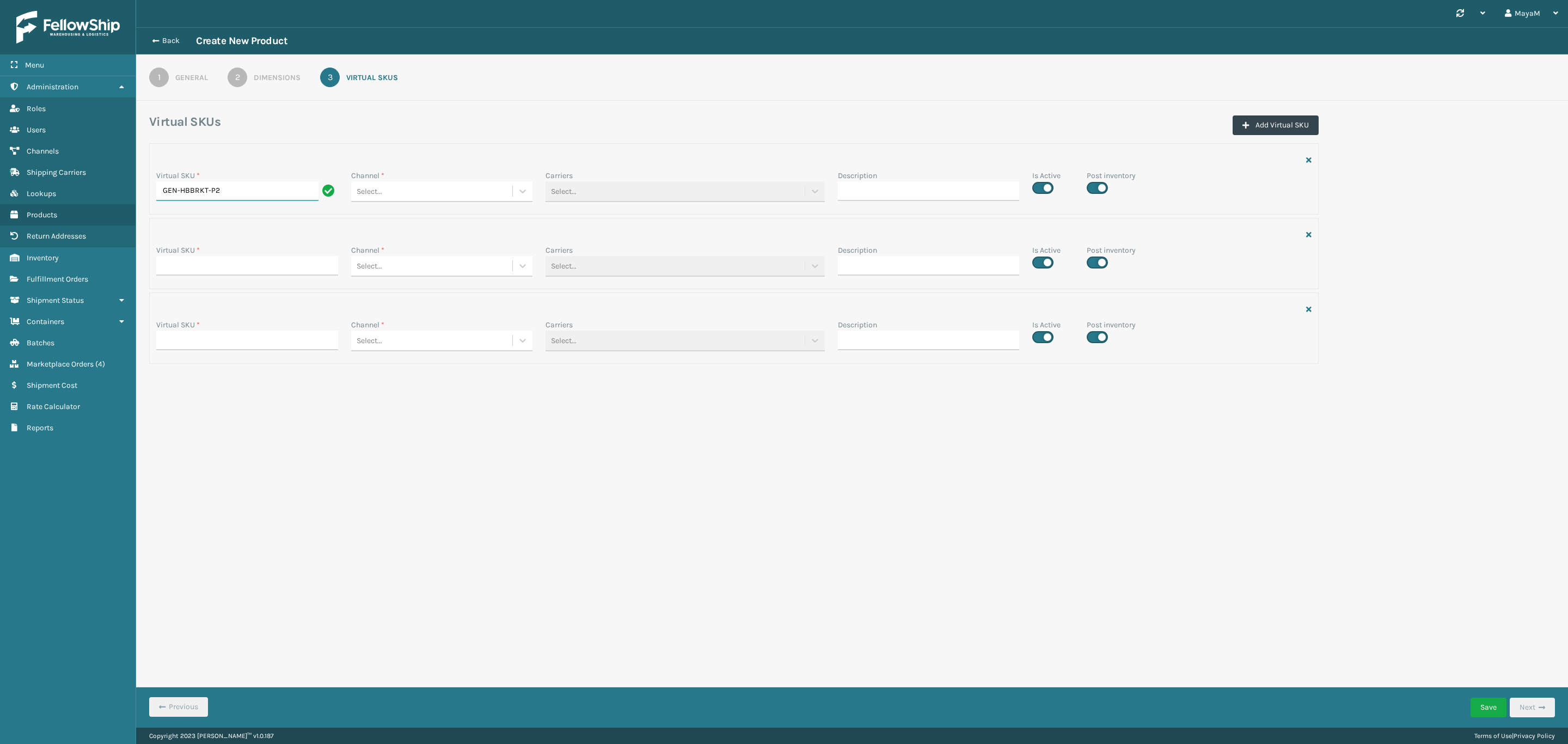
type input "GEN-HBBRKT-P2"
click at [192, 266] on input "Virtual SKU *" at bounding box center [247, 265] width 182 height 19
paste input "GEN-HBBRKT-P2"
type input "GEN-HBBRKT-P2"
click at [175, 337] on input "Virtual SKU *" at bounding box center [247, 340] width 182 height 19
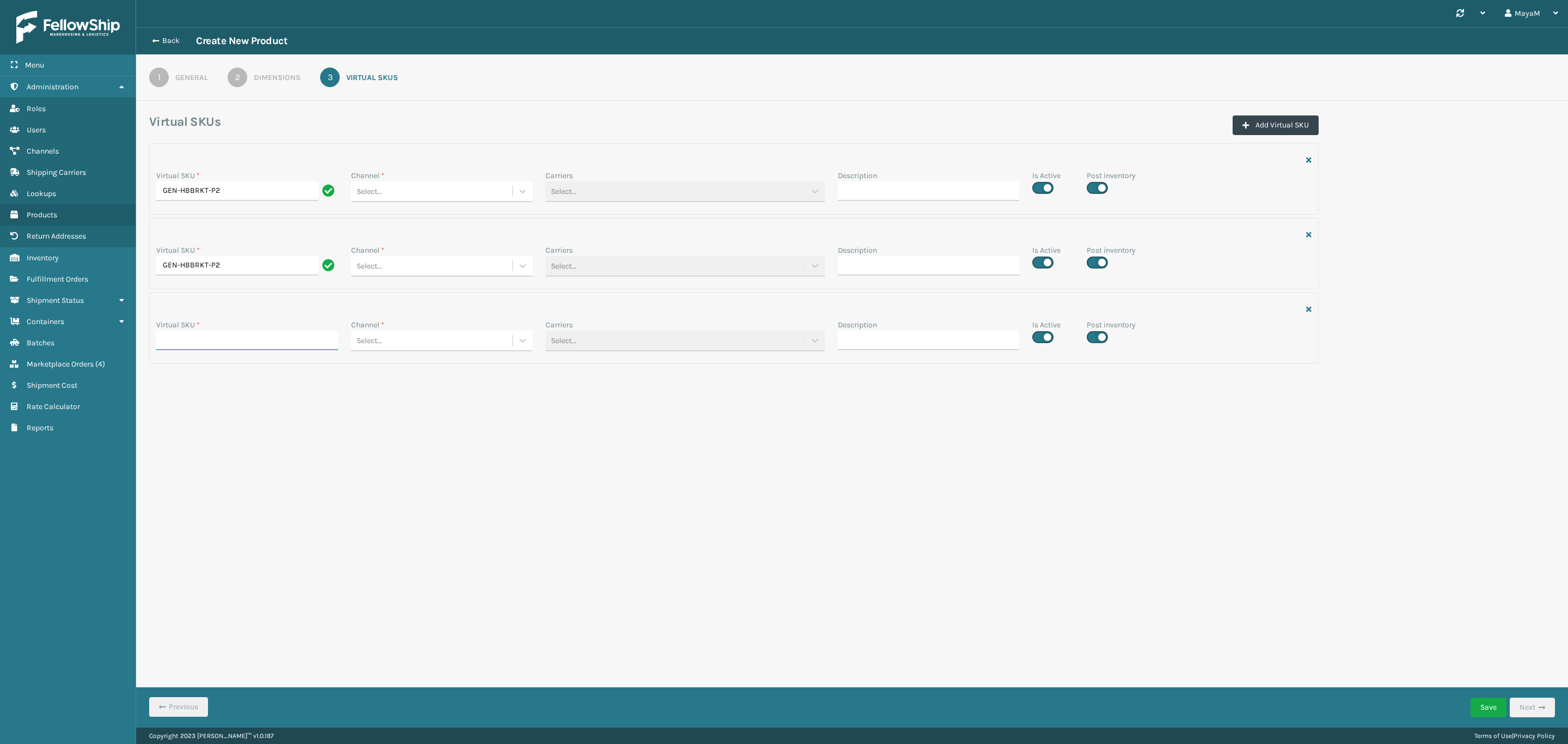
paste input "GEN-HBBRKT-P2"
type input "GEN-HBBRKT-P2"
click at [407, 188] on div "Select..." at bounding box center [432, 192] width 162 height 18
click at [402, 314] on div "SleepGeekz JAX" at bounding box center [442, 319] width 182 height 20
drag, startPoint x: 472, startPoint y: 264, endPoint x: 466, endPoint y: 283, distance: 19.9
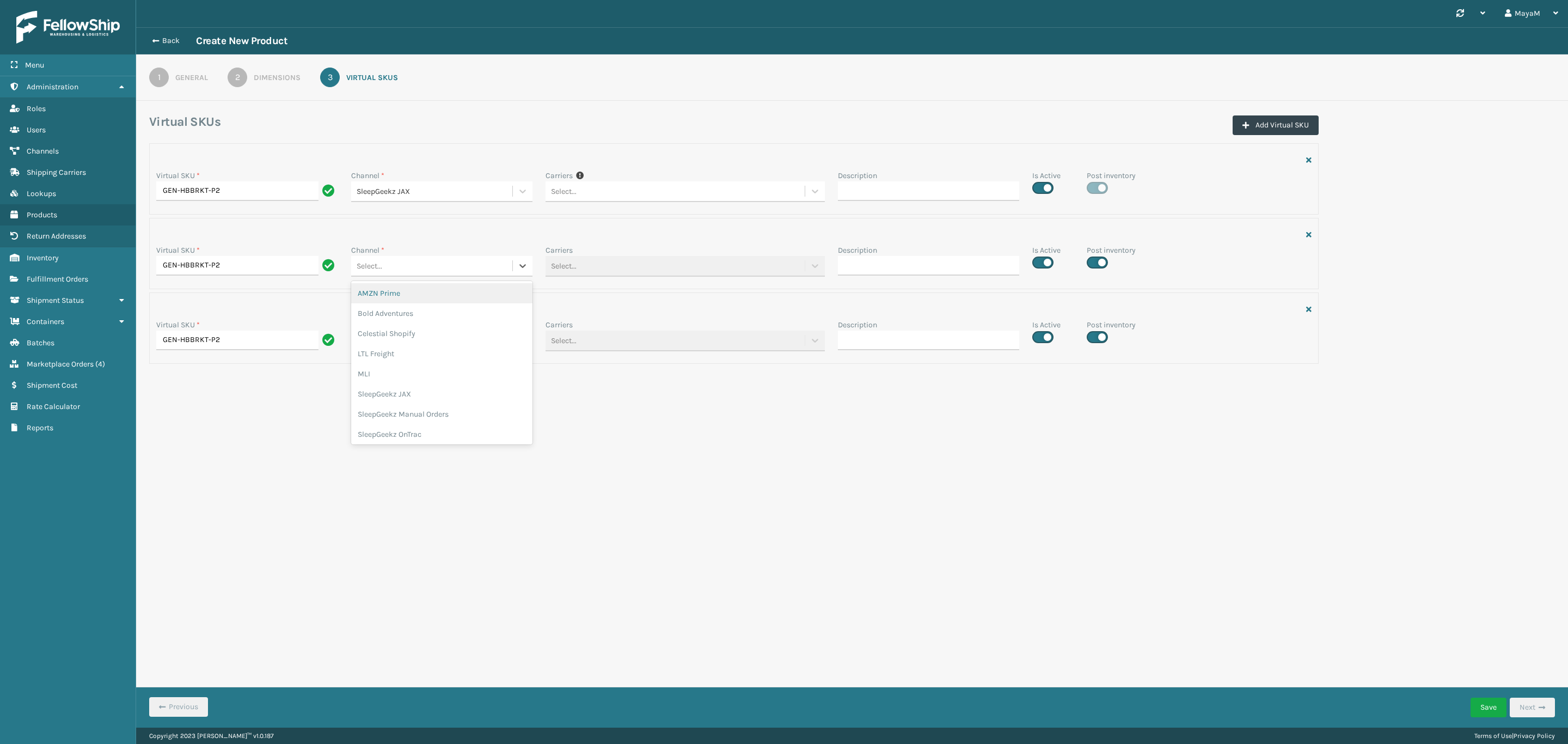
click at [472, 265] on div "Select..." at bounding box center [432, 266] width 162 height 18
click at [426, 405] on div "SleepGeekz Manual Orders" at bounding box center [442, 414] width 182 height 20
click at [497, 200] on div "Select..." at bounding box center [432, 192] width 162 height 18
click at [443, 510] on div "SleepGeekz OnTrac" at bounding box center [442, 508] width 182 height 20
click at [1483, 706] on button "Save" at bounding box center [1488, 707] width 36 height 19
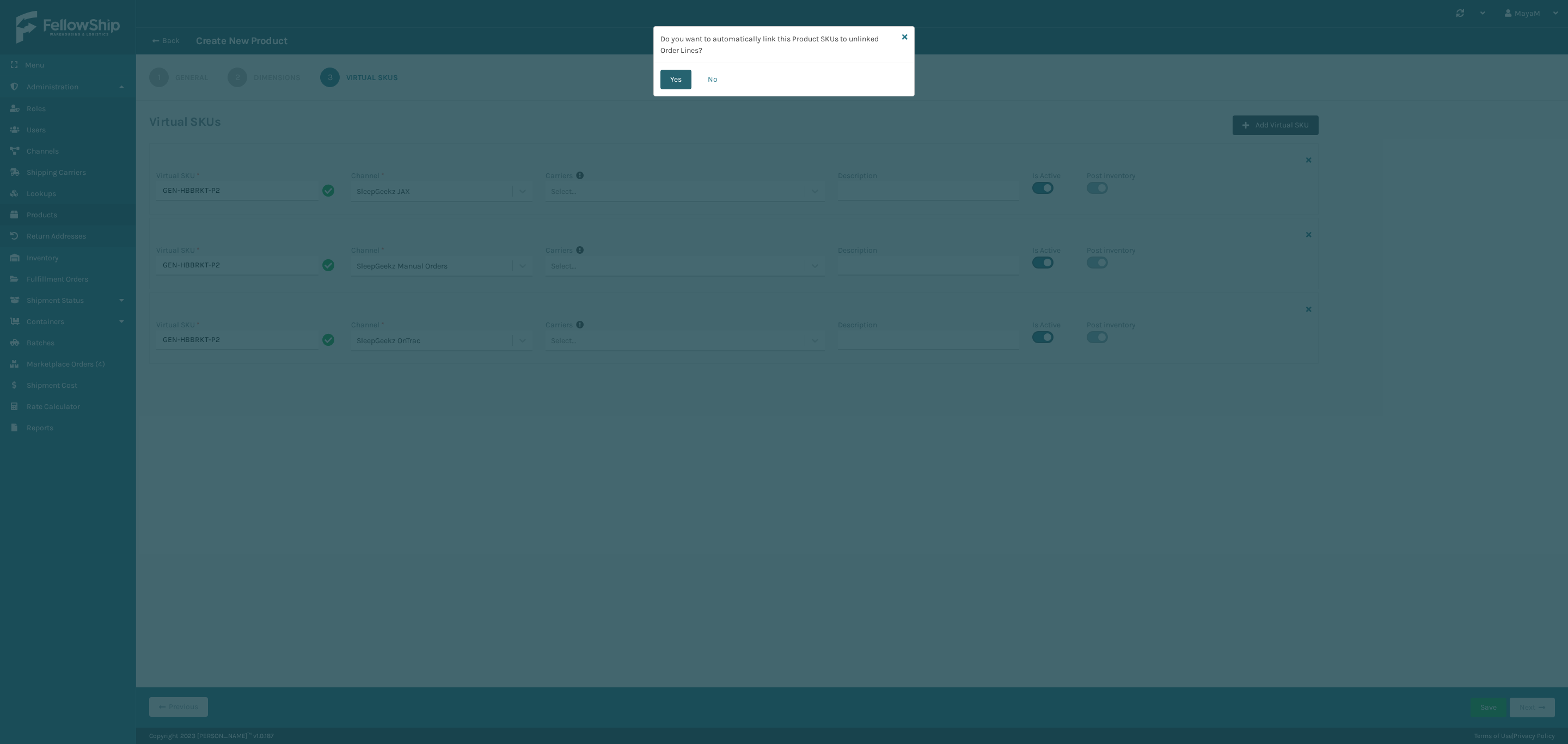
click at [668, 83] on button "Yes" at bounding box center [676, 79] width 31 height 19
